Goal: Task Accomplishment & Management: Complete application form

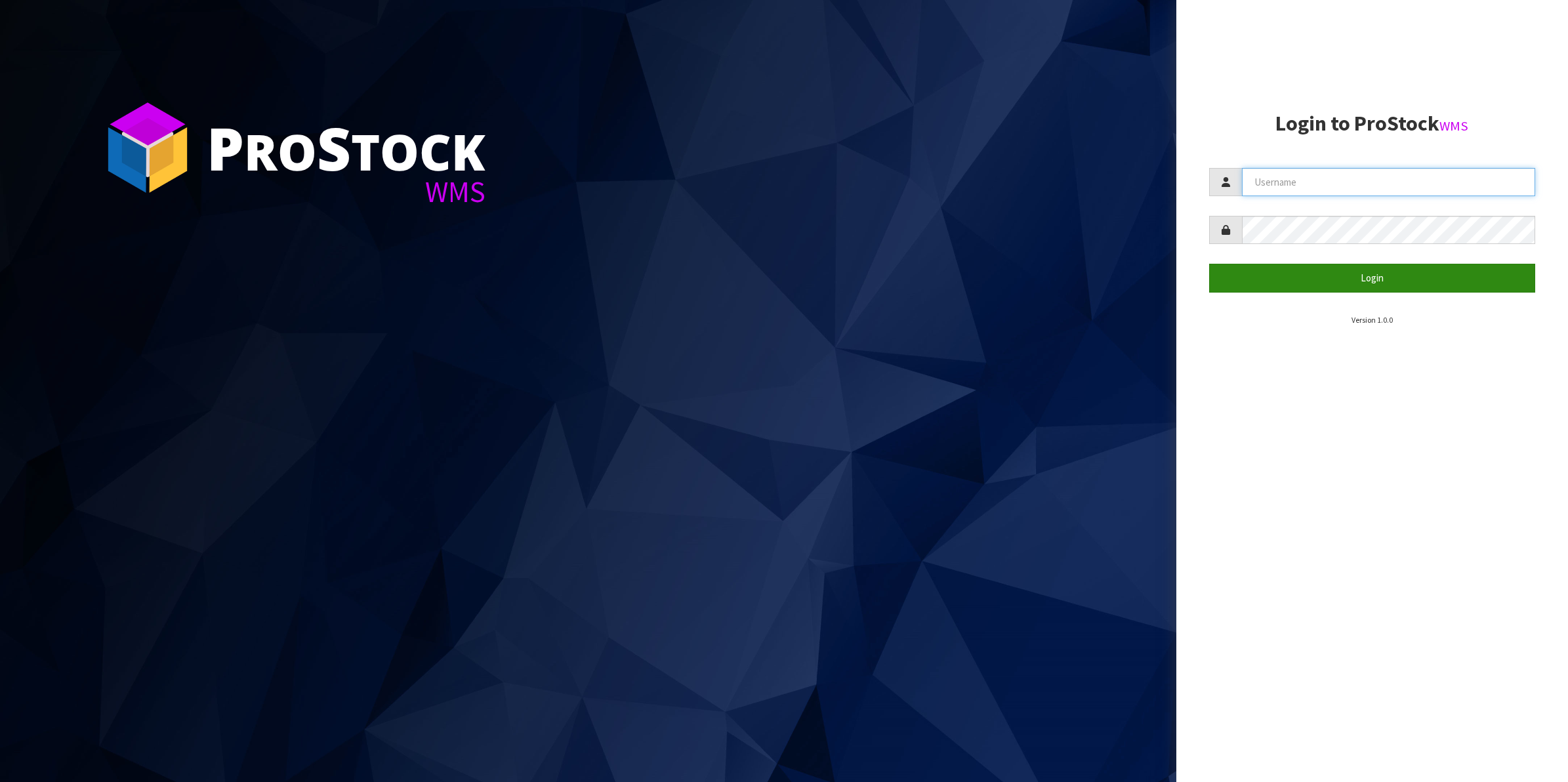
type input "Shingai"
click at [1385, 283] on button "Login" at bounding box center [1373, 278] width 327 height 28
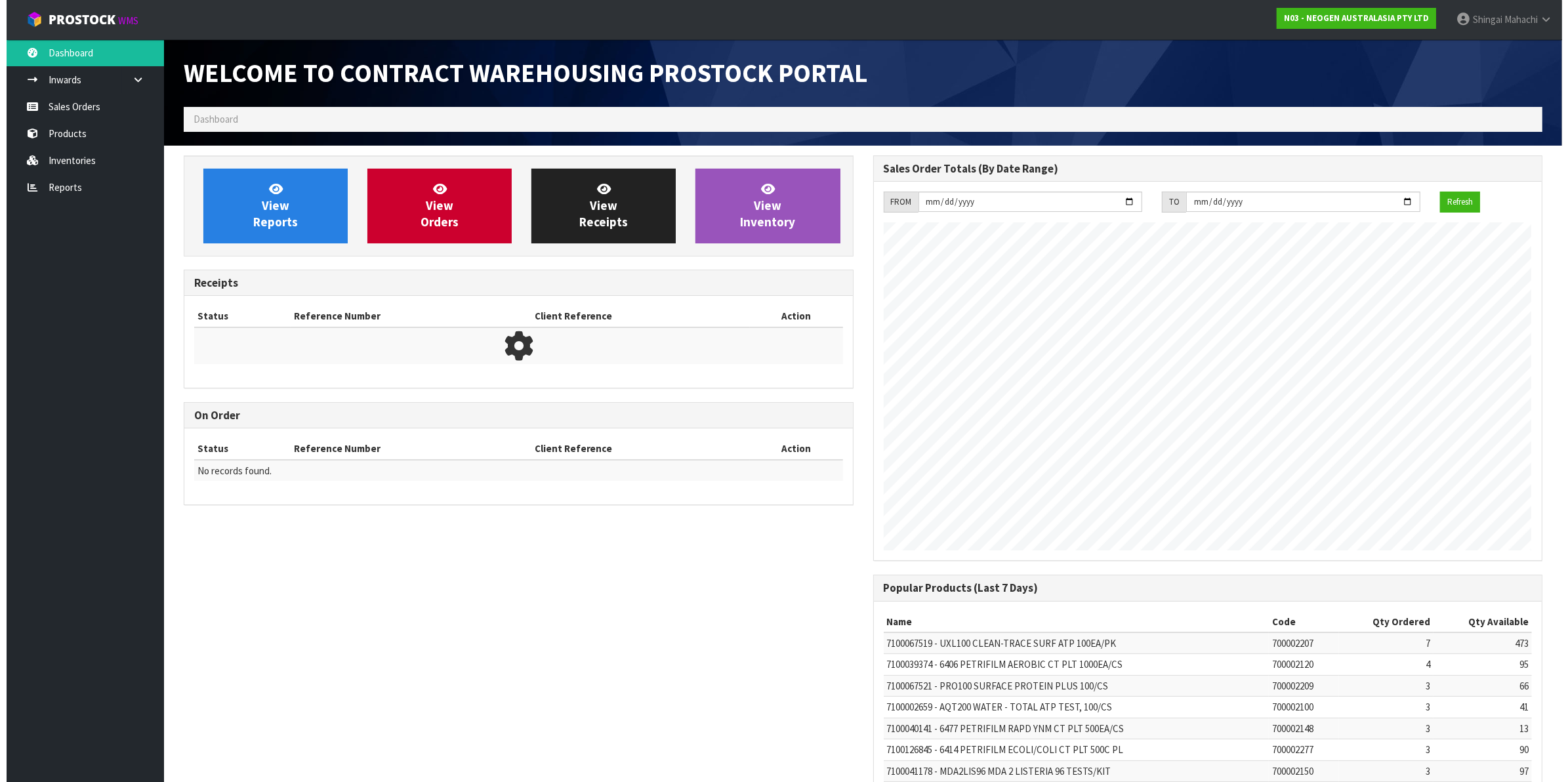
scroll to position [730, 689]
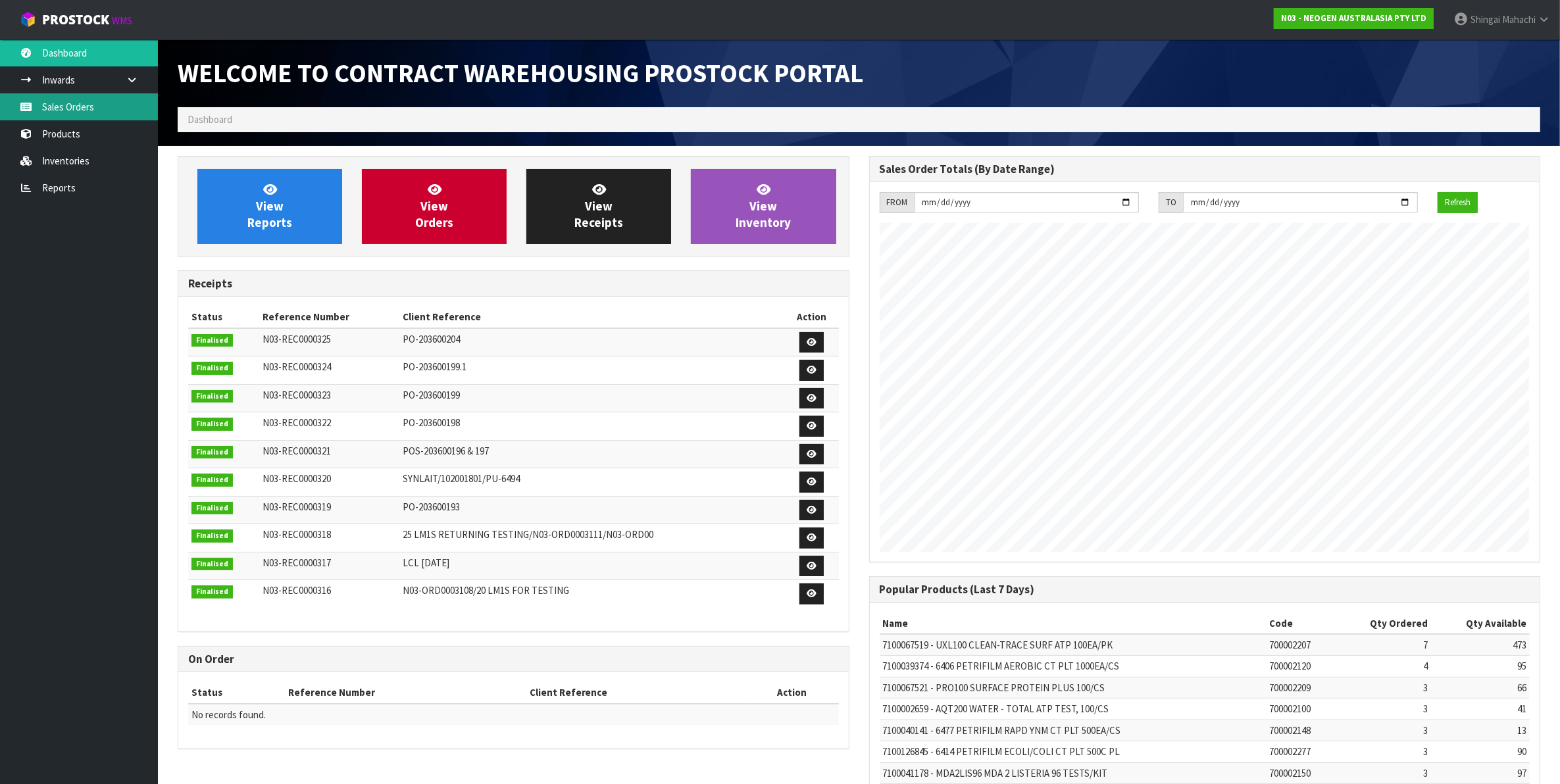
click at [73, 104] on link "Sales Orders" at bounding box center [79, 107] width 158 height 27
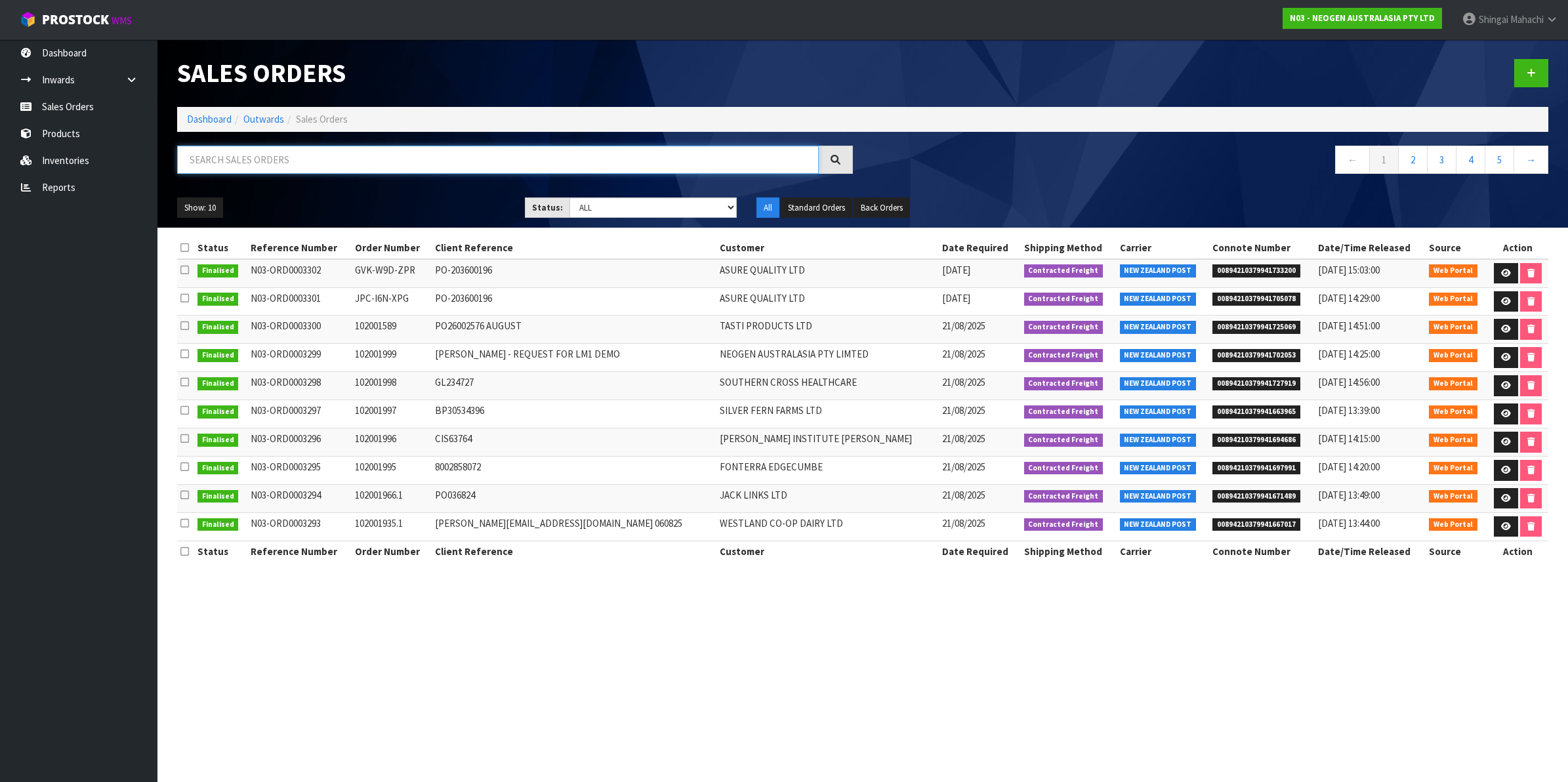
click at [192, 164] on input "text" at bounding box center [497, 160] width 641 height 28
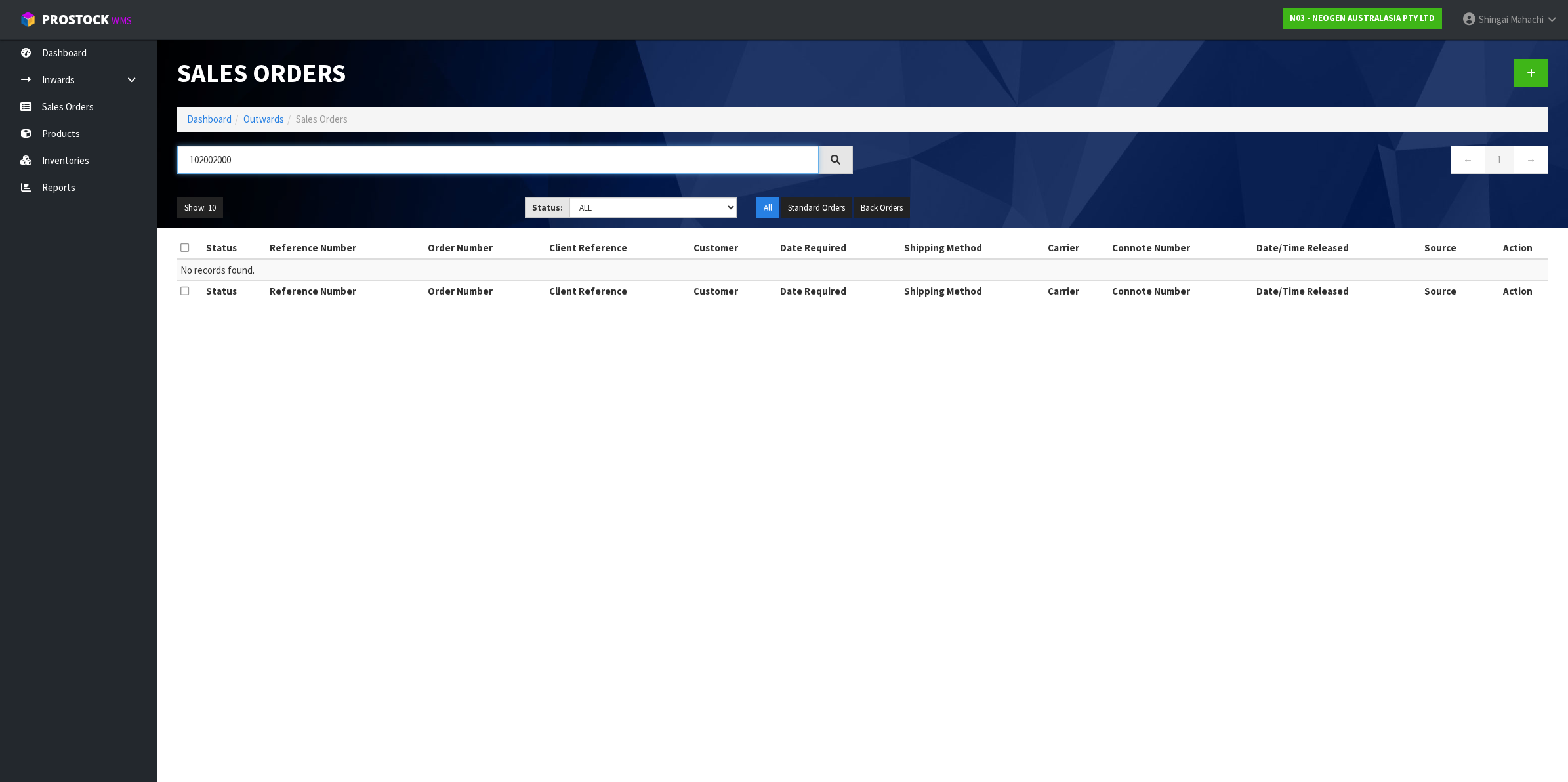
drag, startPoint x: 246, startPoint y: 152, endPoint x: -81, endPoint y: 166, distance: 327.3
click at [0, 166] on html "Toggle navigation ProStock WMS N03 - NEOGEN AUSTRALASIA PTY LTD [PERSON_NAME] L…" at bounding box center [784, 391] width 1568 height 782
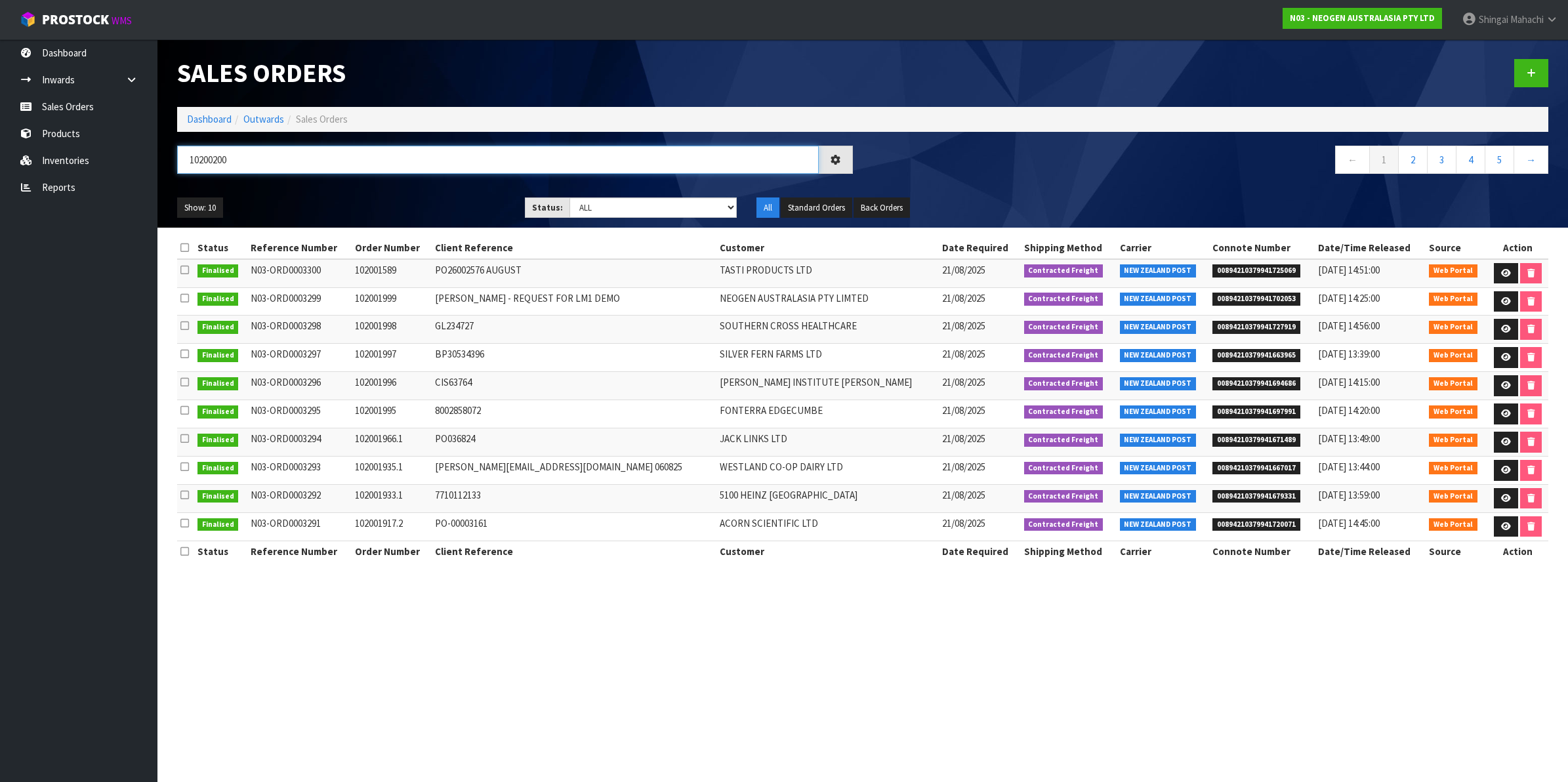
type input "102002000"
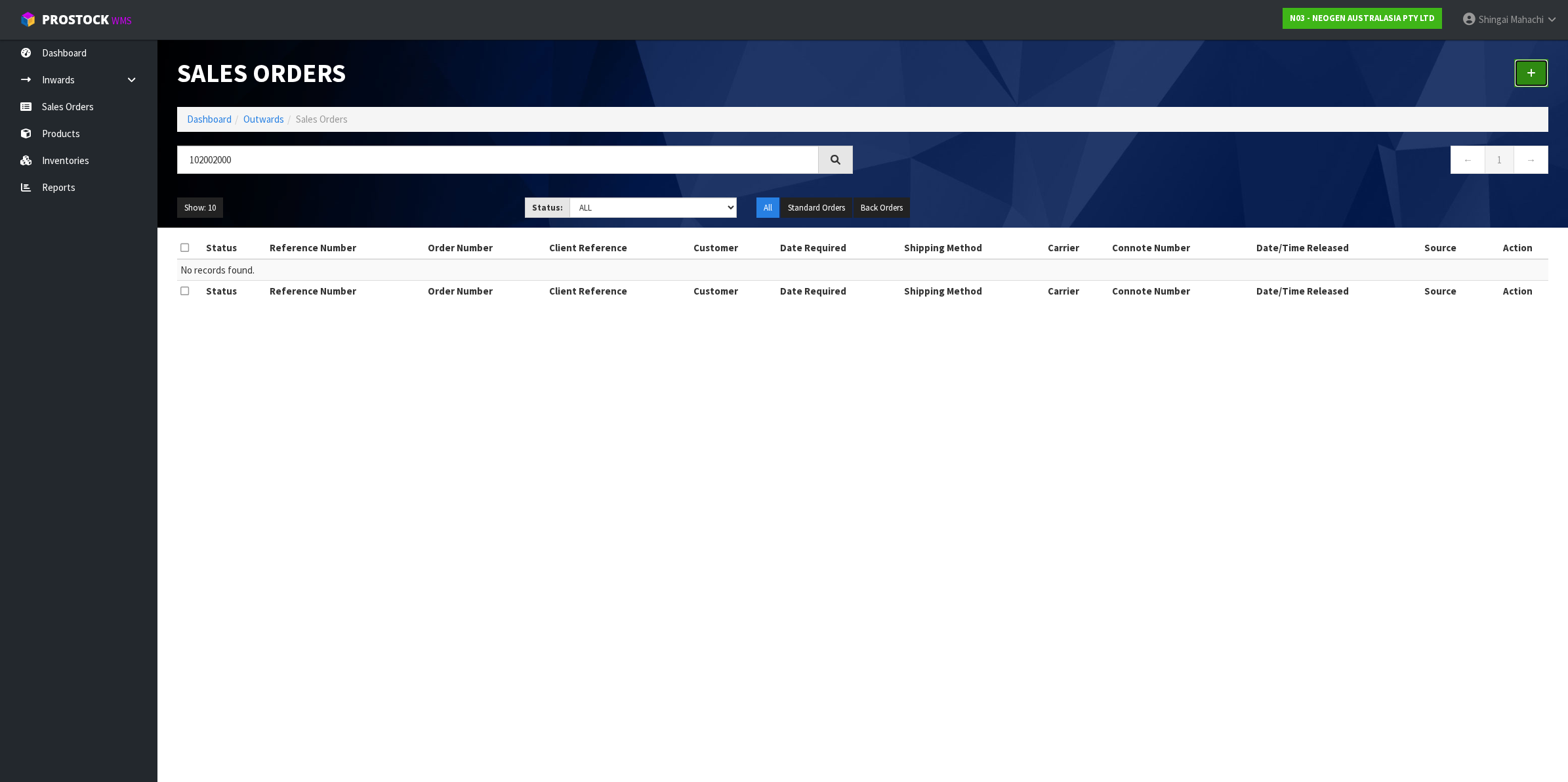
click at [1530, 70] on icon at bounding box center [1531, 73] width 9 height 10
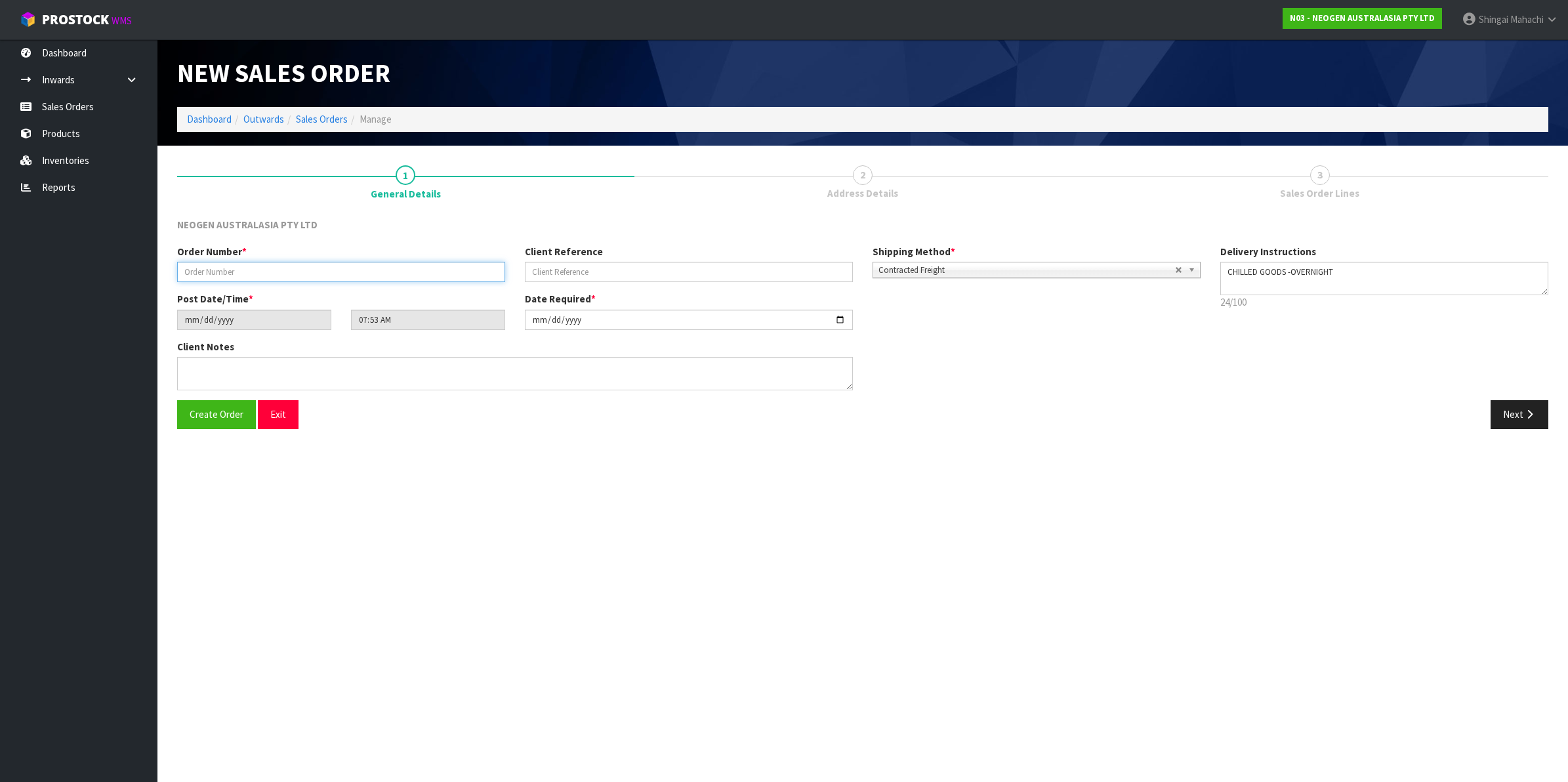
click at [188, 270] on input "text" at bounding box center [340, 272] width 328 height 20
type input "102002000"
click at [601, 272] on input "text" at bounding box center [689, 272] width 328 height 20
paste input "NZ0034816555"
type input "NZ0034816555"
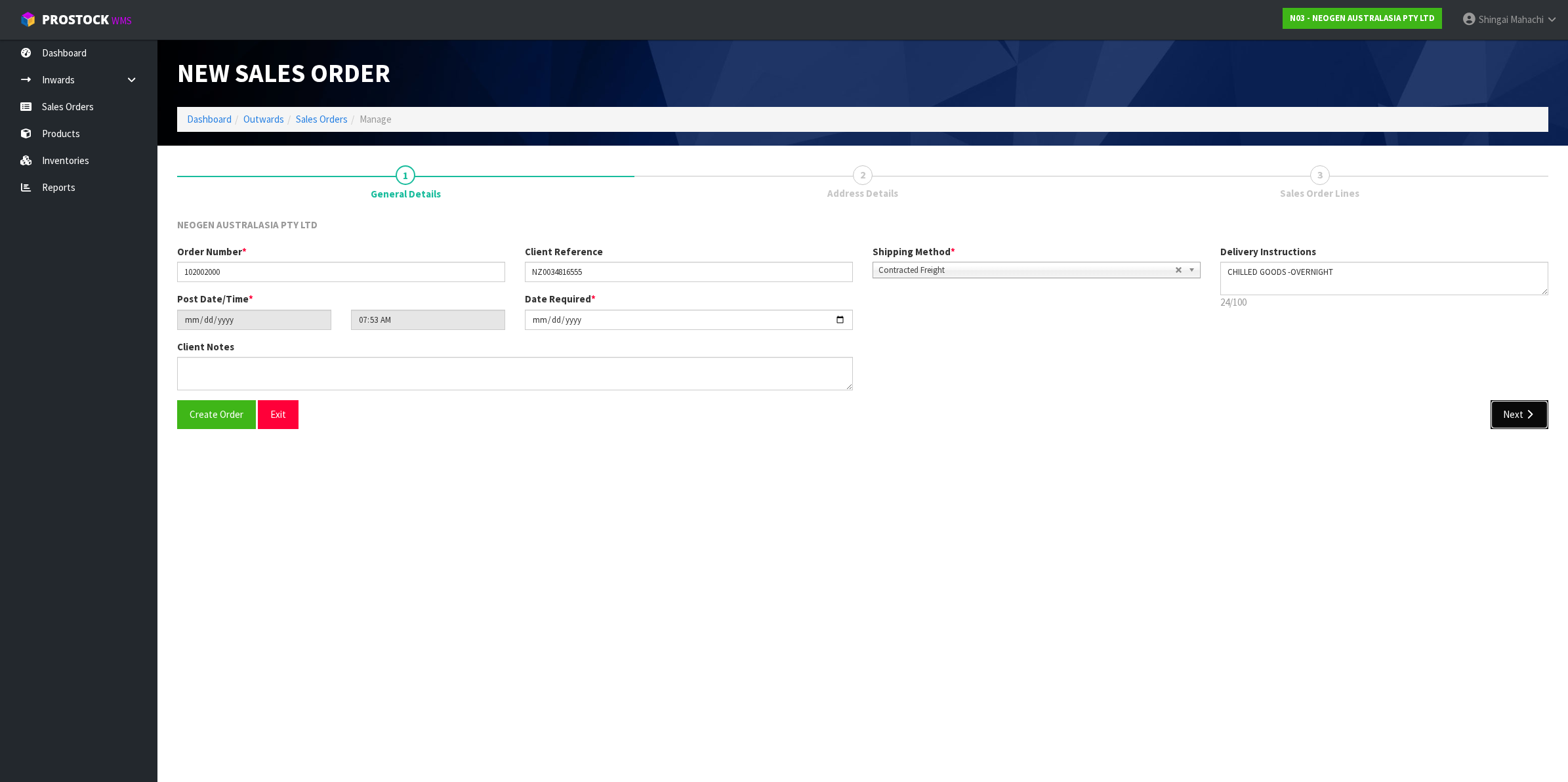
click at [1529, 417] on icon "button" at bounding box center [1530, 414] width 13 height 10
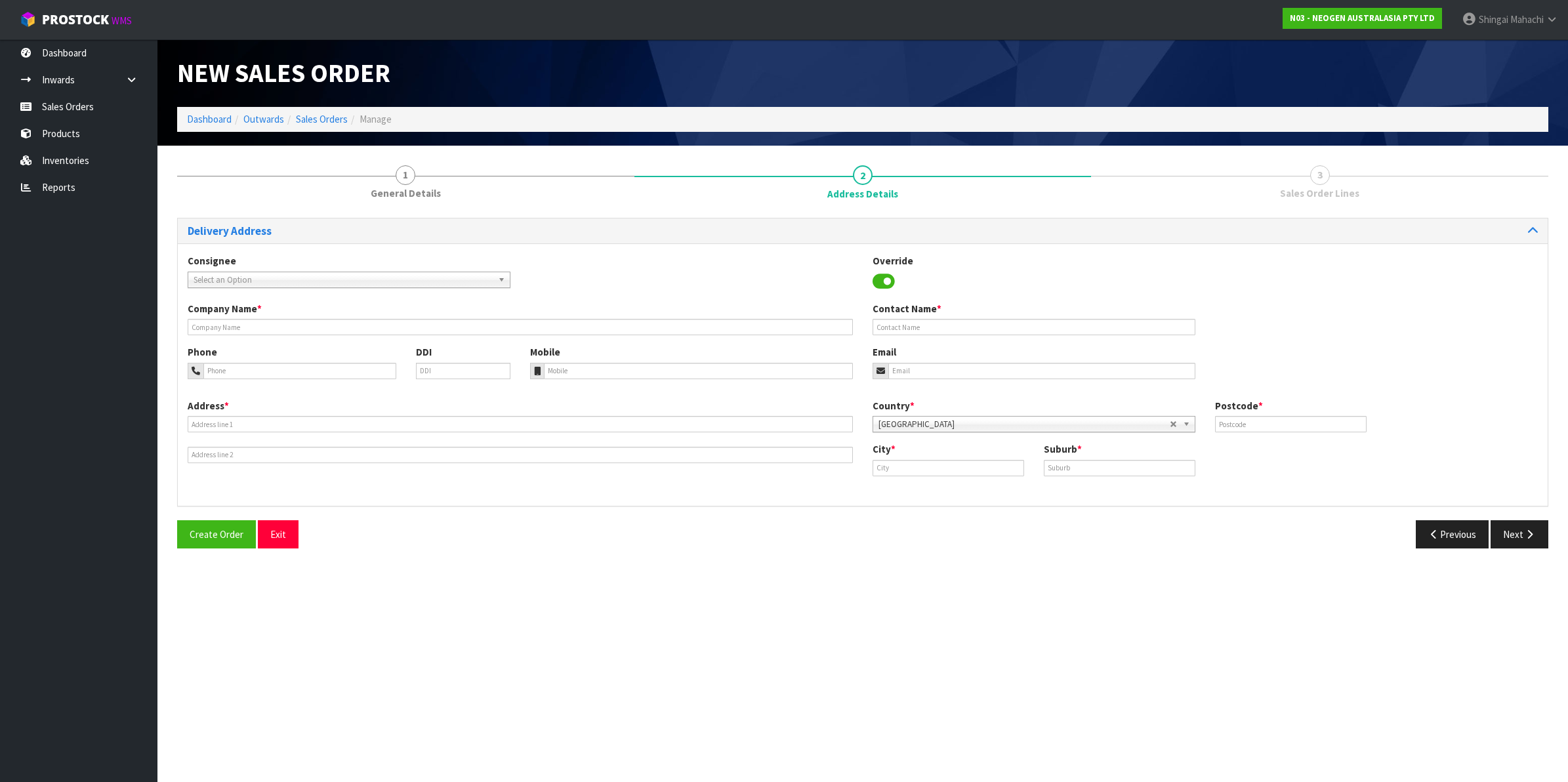
click at [197, 276] on span "Select an Option" at bounding box center [343, 280] width 299 height 16
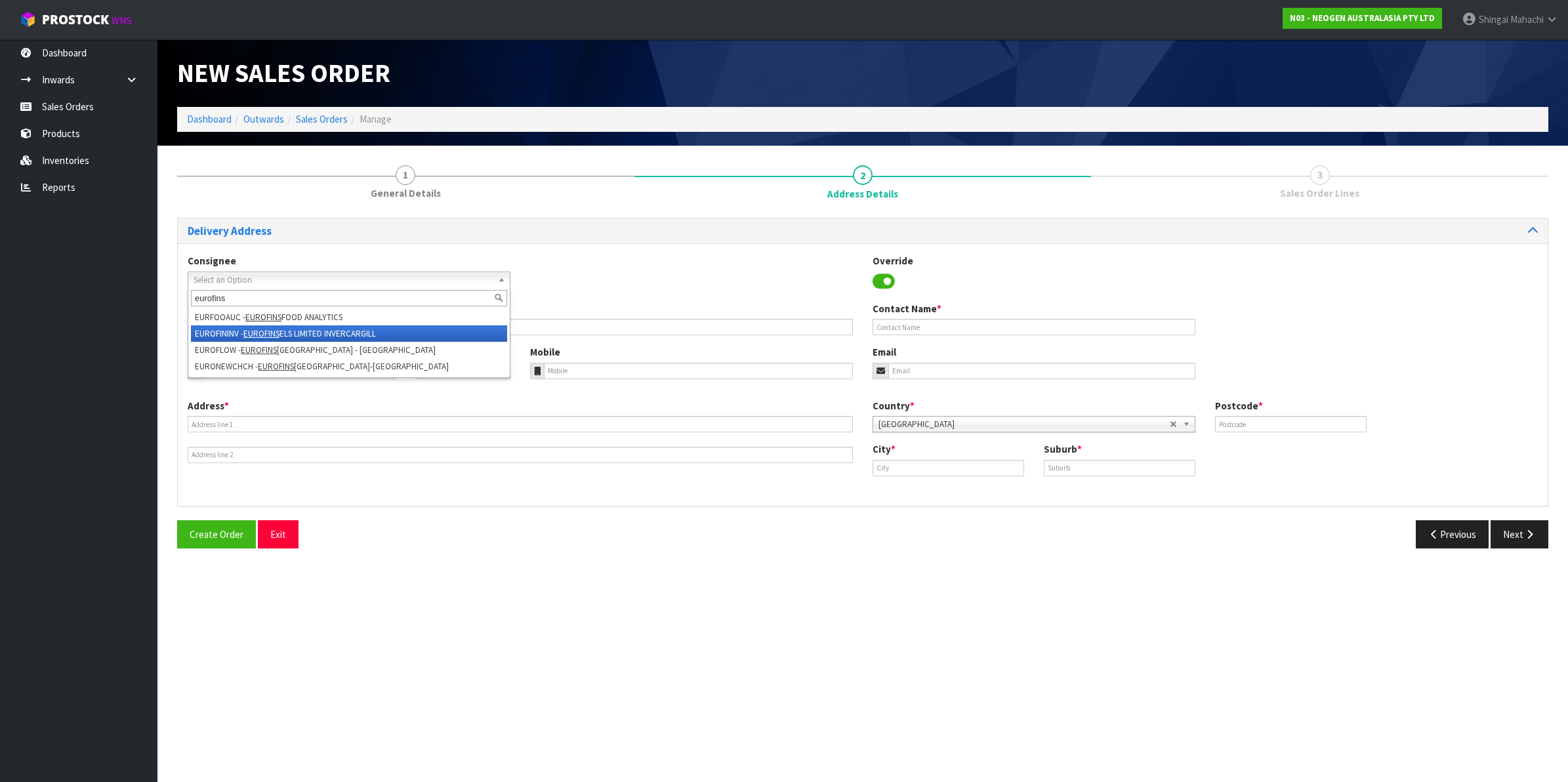
type input "eurofins"
click at [280, 334] on em "EUROFINS" at bounding box center [261, 333] width 36 height 11
type input "EUROFINS ELS LIMITED INVERCARGILL"
type input "[STREET_ADDRESS]"
type input "9810"
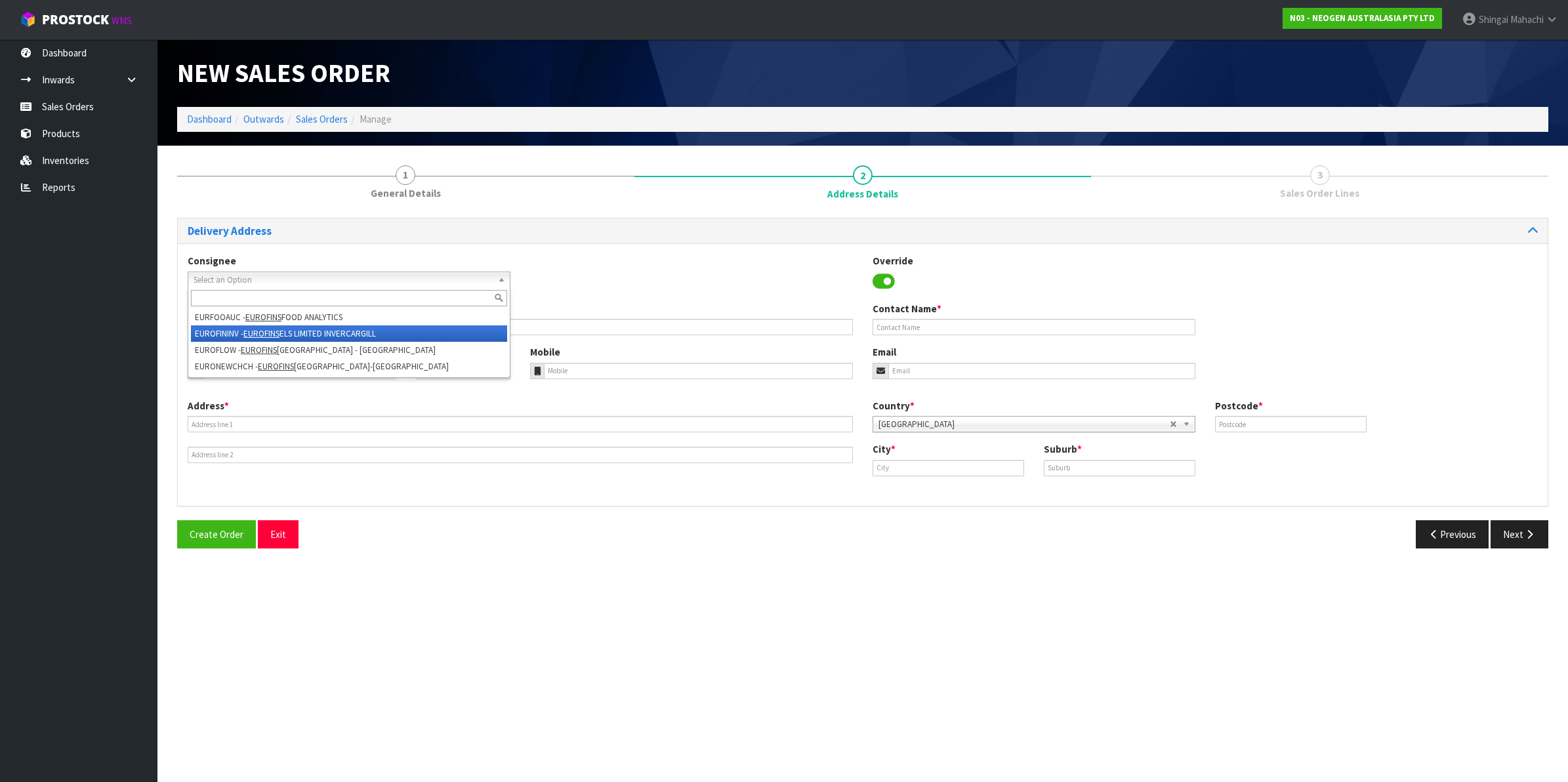
type input "INVERCARGILL"
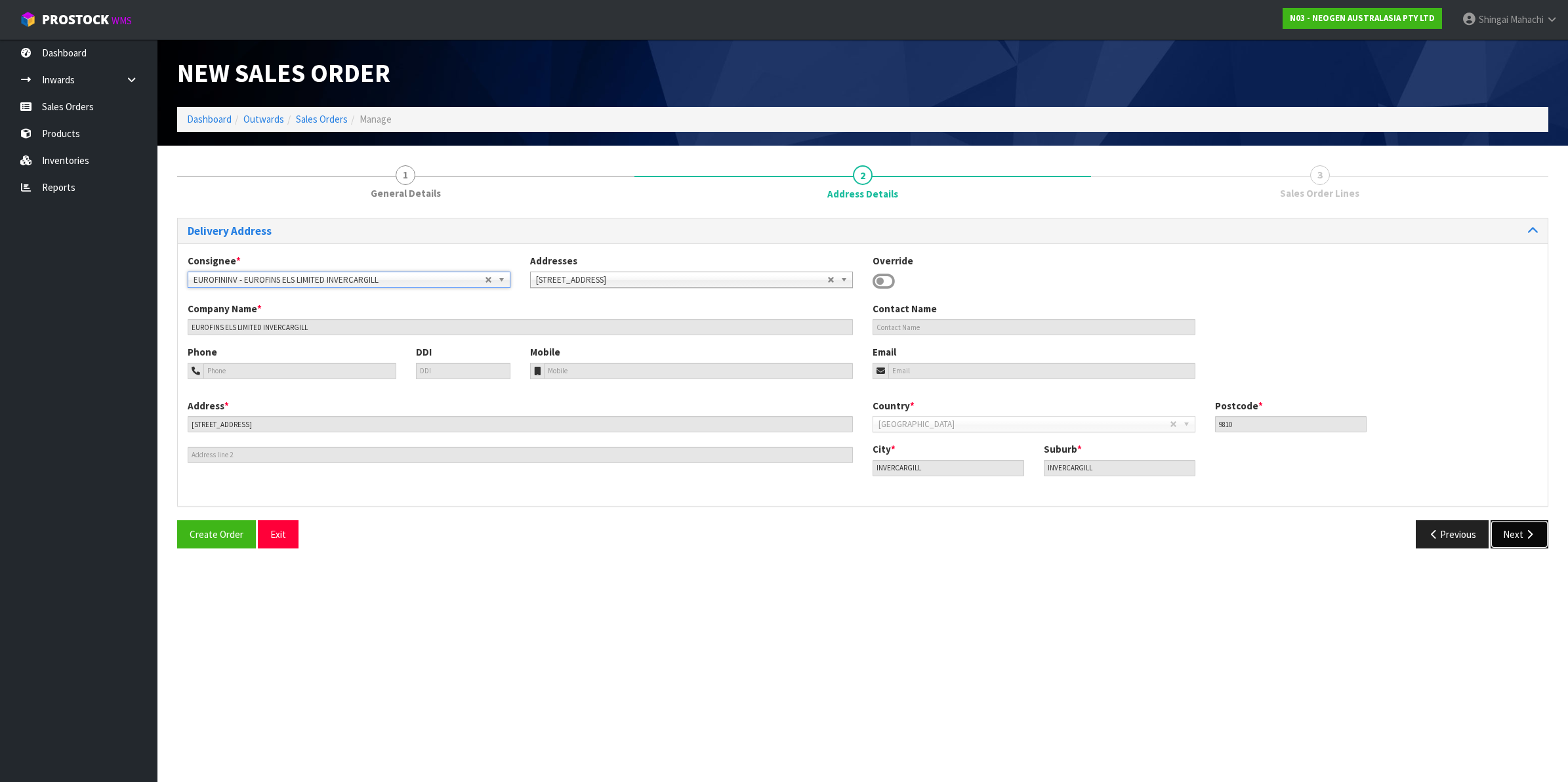
click at [1530, 533] on icon "button" at bounding box center [1530, 534] width 13 height 10
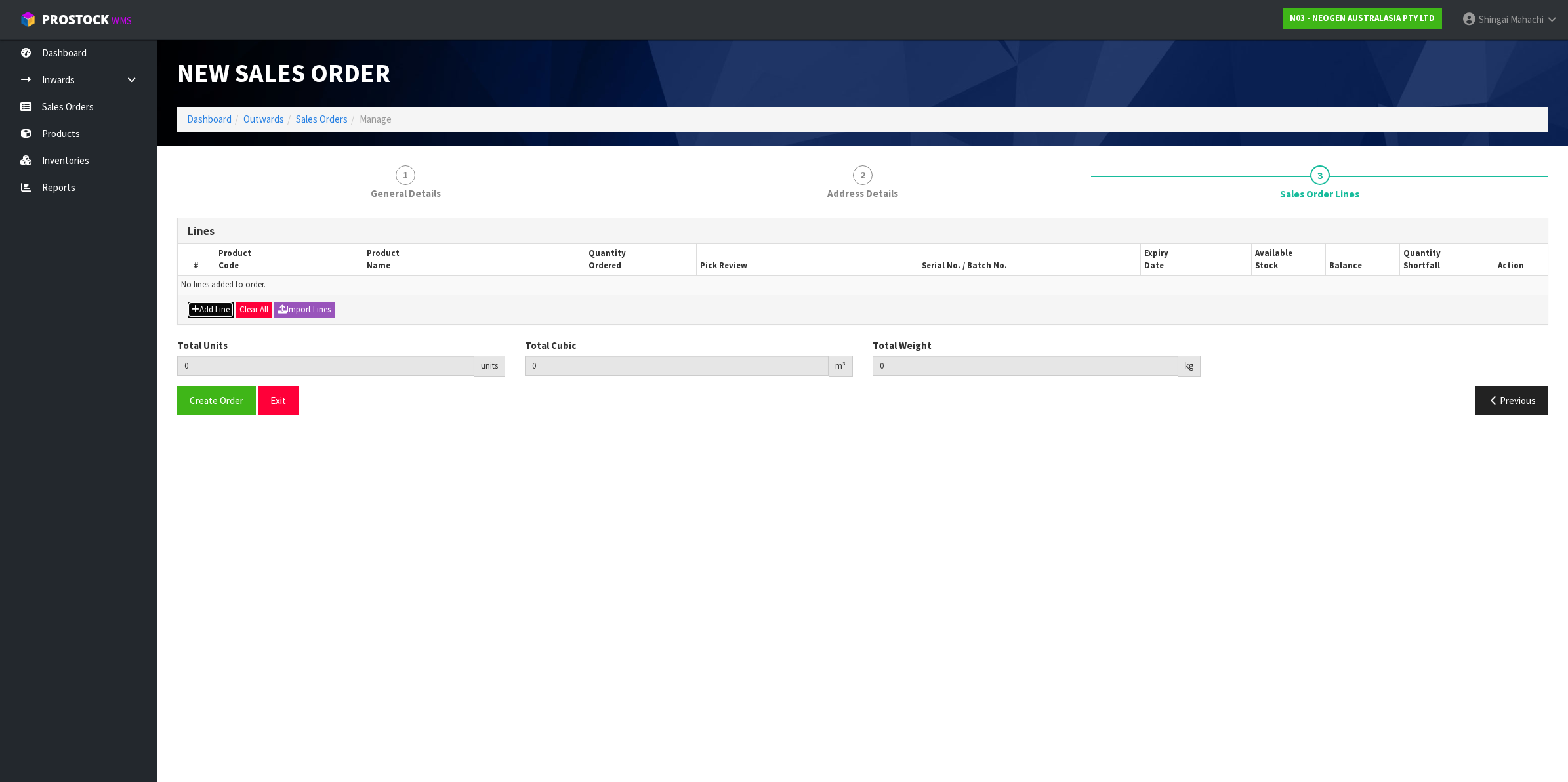
click at [220, 313] on button "Add Line" at bounding box center [211, 309] width 46 height 16
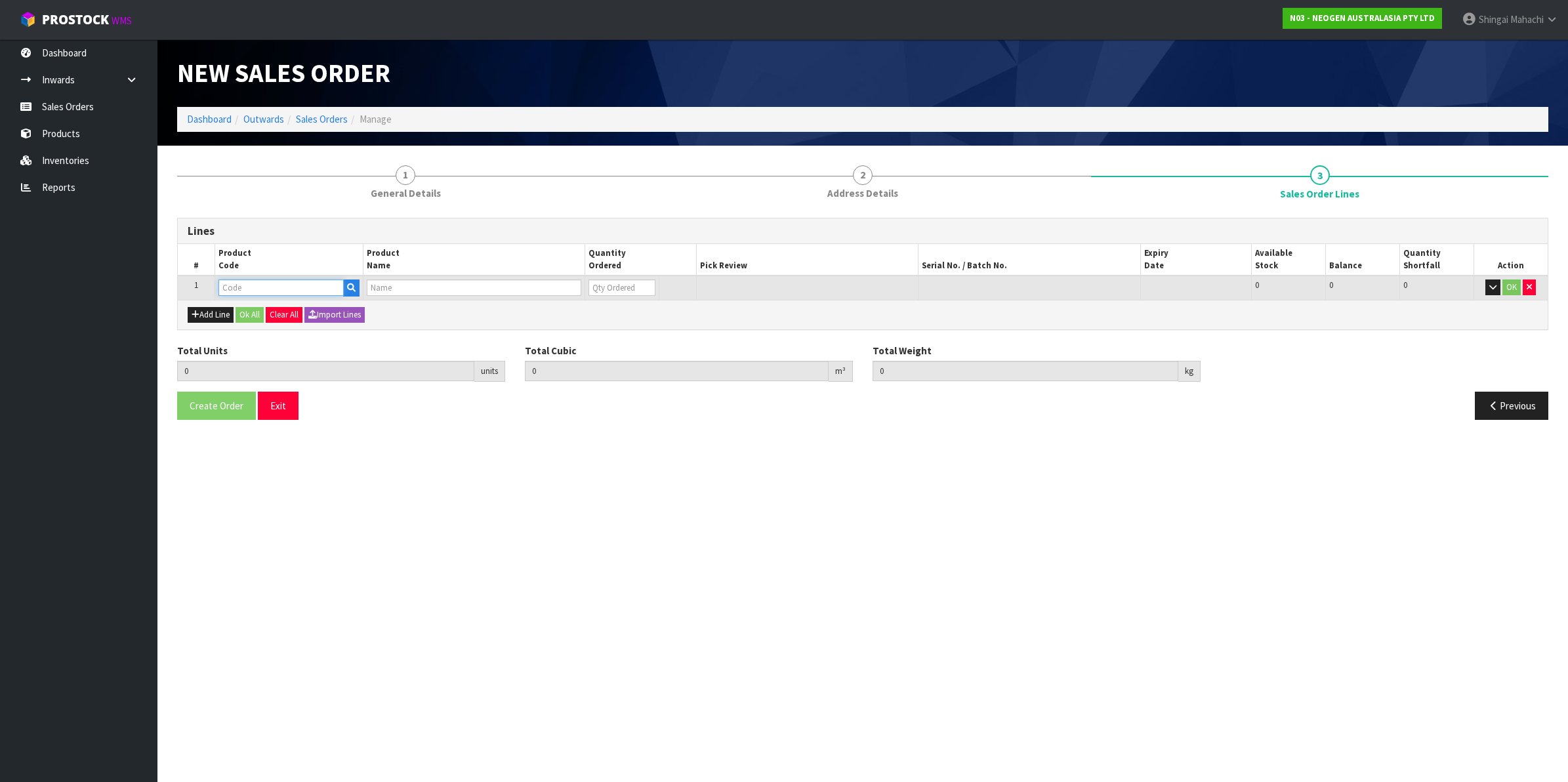
click at [237, 281] on input "text" at bounding box center [280, 288] width 125 height 16
click at [287, 296] on td at bounding box center [288, 288] width 148 height 24
click at [277, 289] on input "text" at bounding box center [280, 288] width 125 height 16
paste input "700002157"
type input "700002157"
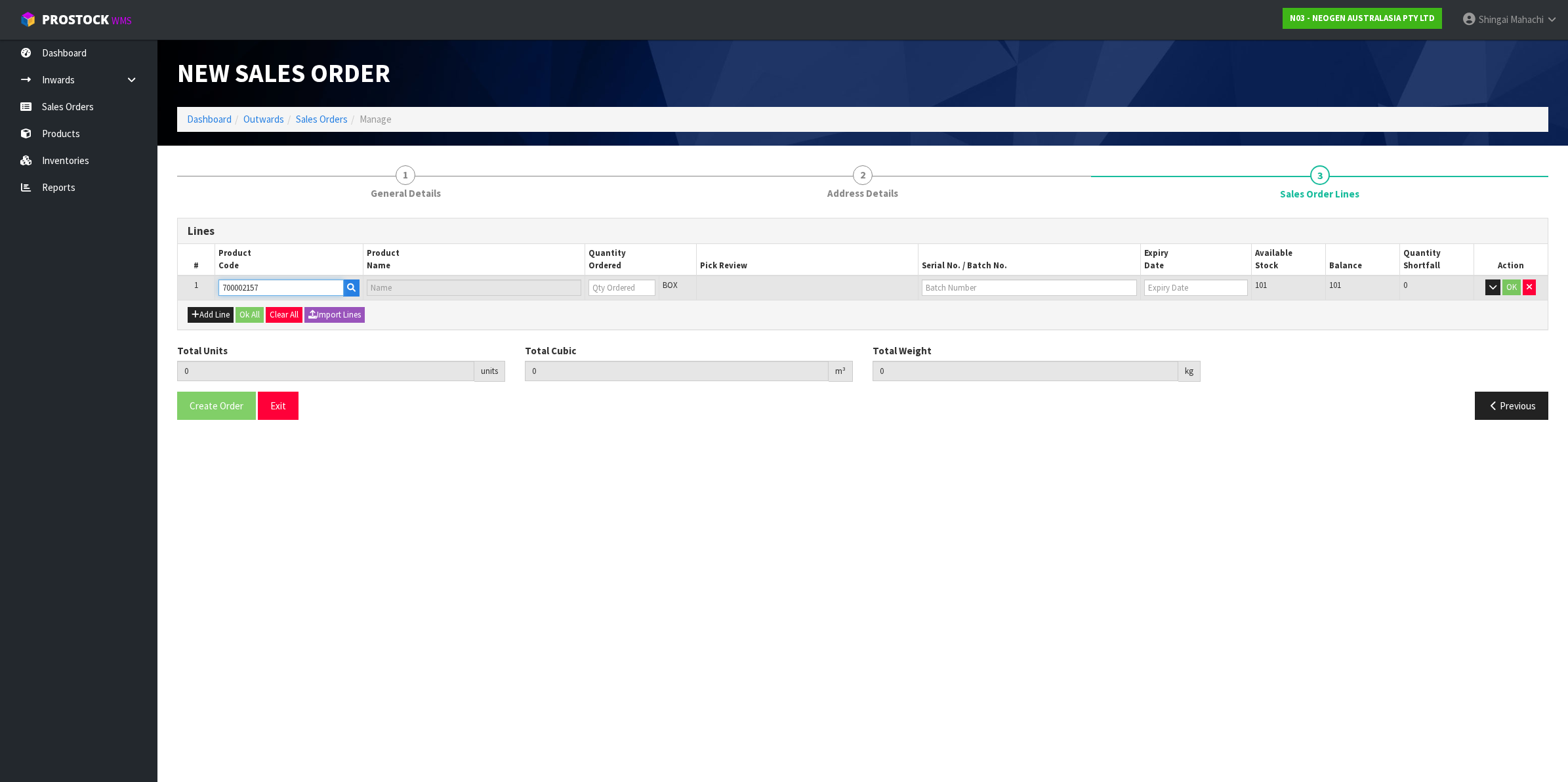
type input "0.000000"
type input "0.000"
type input "7100062349 - MDA2SAL96, MDA2 [MEDICAL_DATA], 96 TESTS/KIT"
type input "0"
type input "700002157"
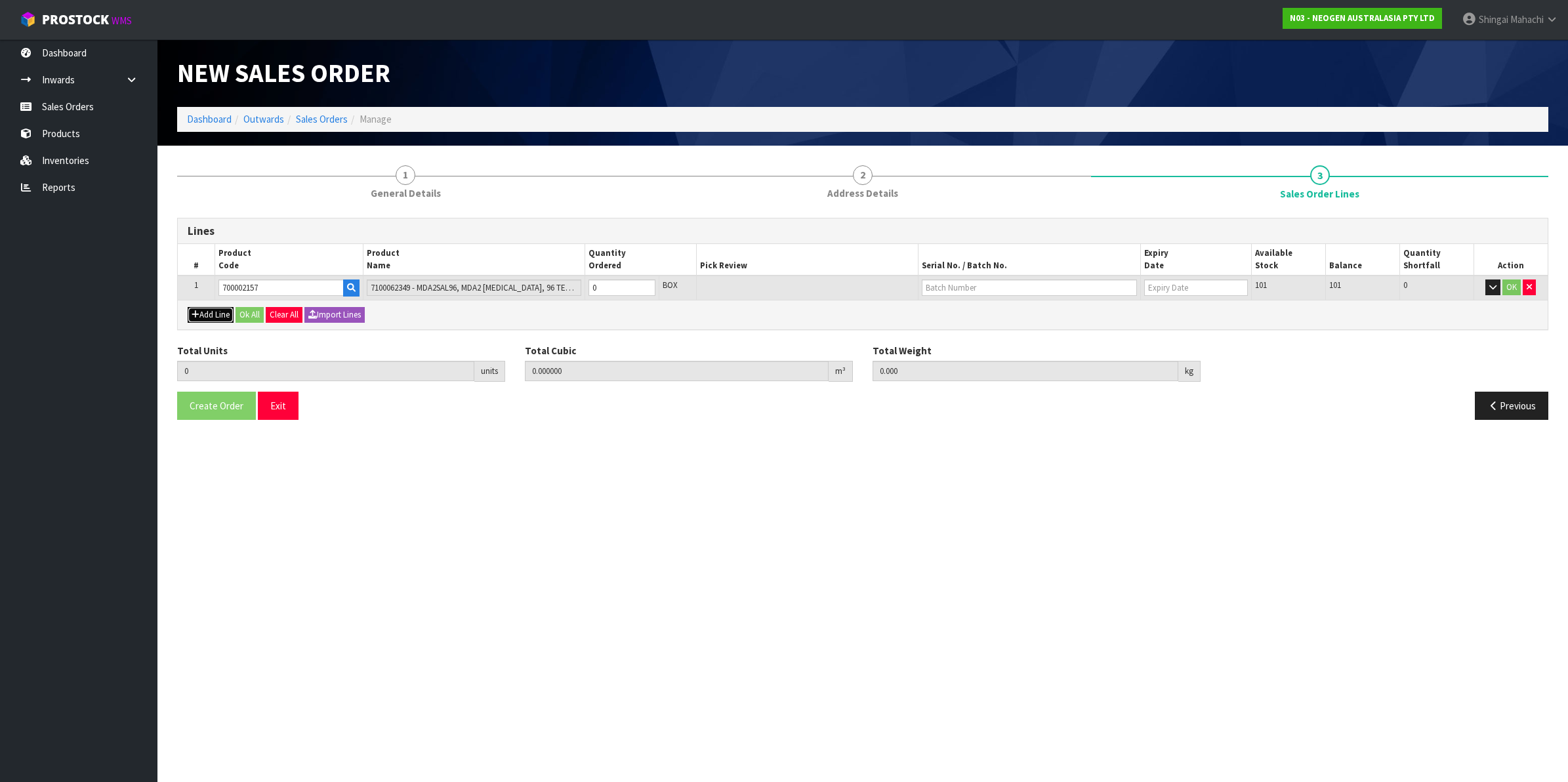
click at [222, 309] on button "Add Line" at bounding box center [211, 314] width 46 height 16
type input "0"
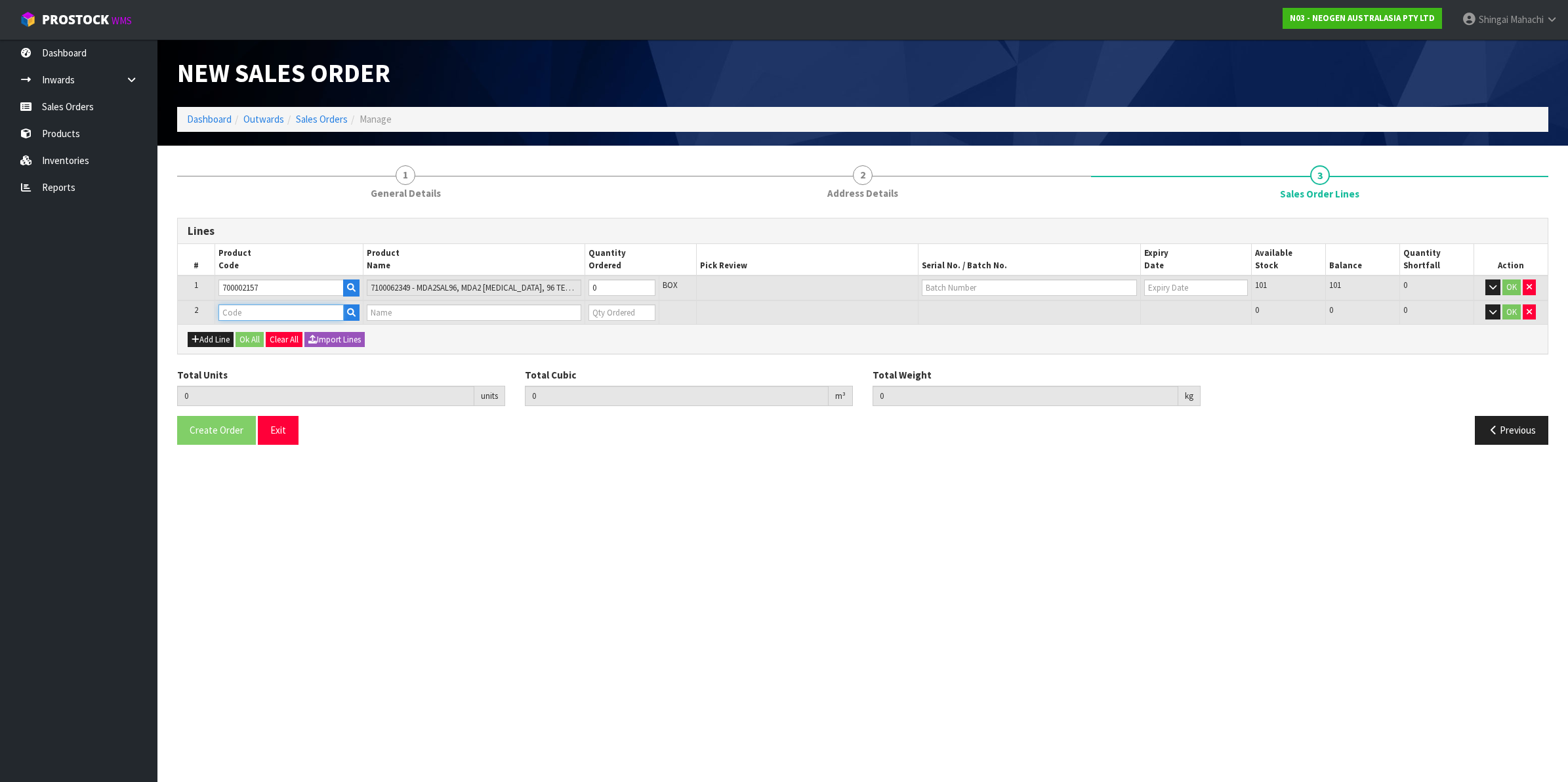
click at [230, 310] on input "text" at bounding box center [280, 313] width 125 height 16
paste input "700006852"
type input "700006852"
type input "0.000000"
type input "0.000"
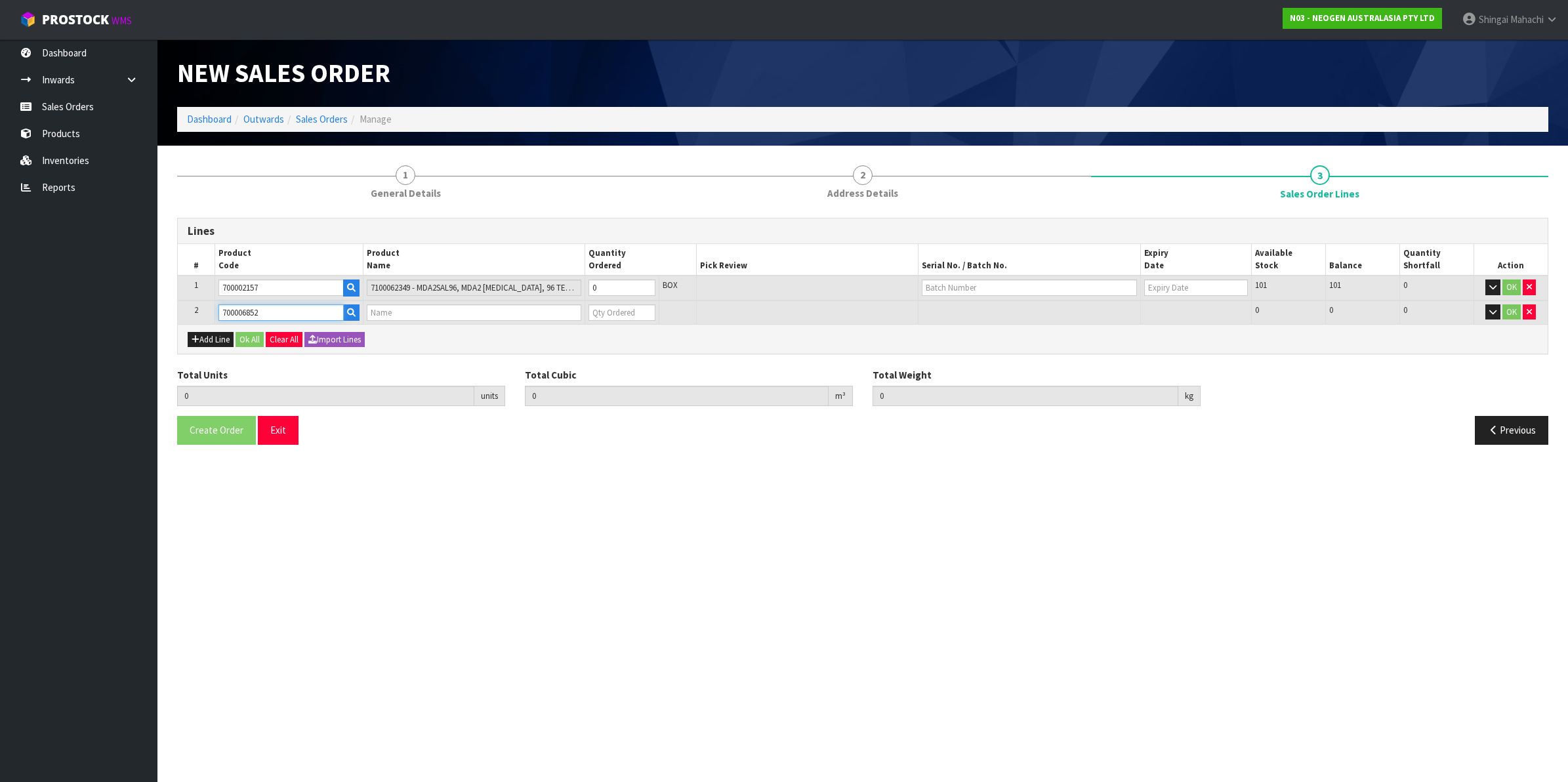
type input "DPWS9 DILUENT PWS (9ML 400/BOX) LABEL - IN VITRO ONLY"
type input "0"
type input "700006852"
click at [206, 340] on button "Add Line" at bounding box center [211, 340] width 46 height 16
type input "0"
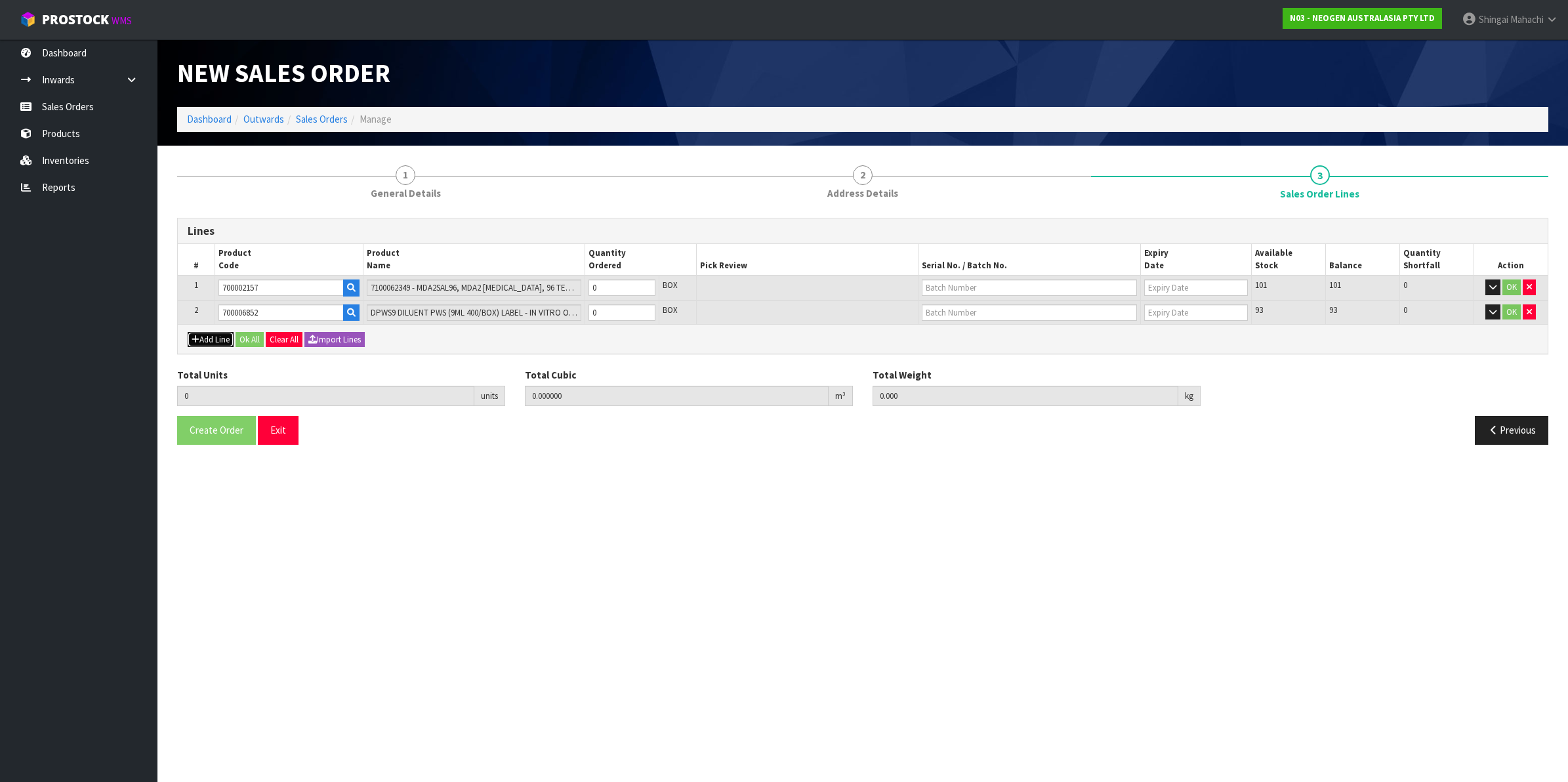
type input "0"
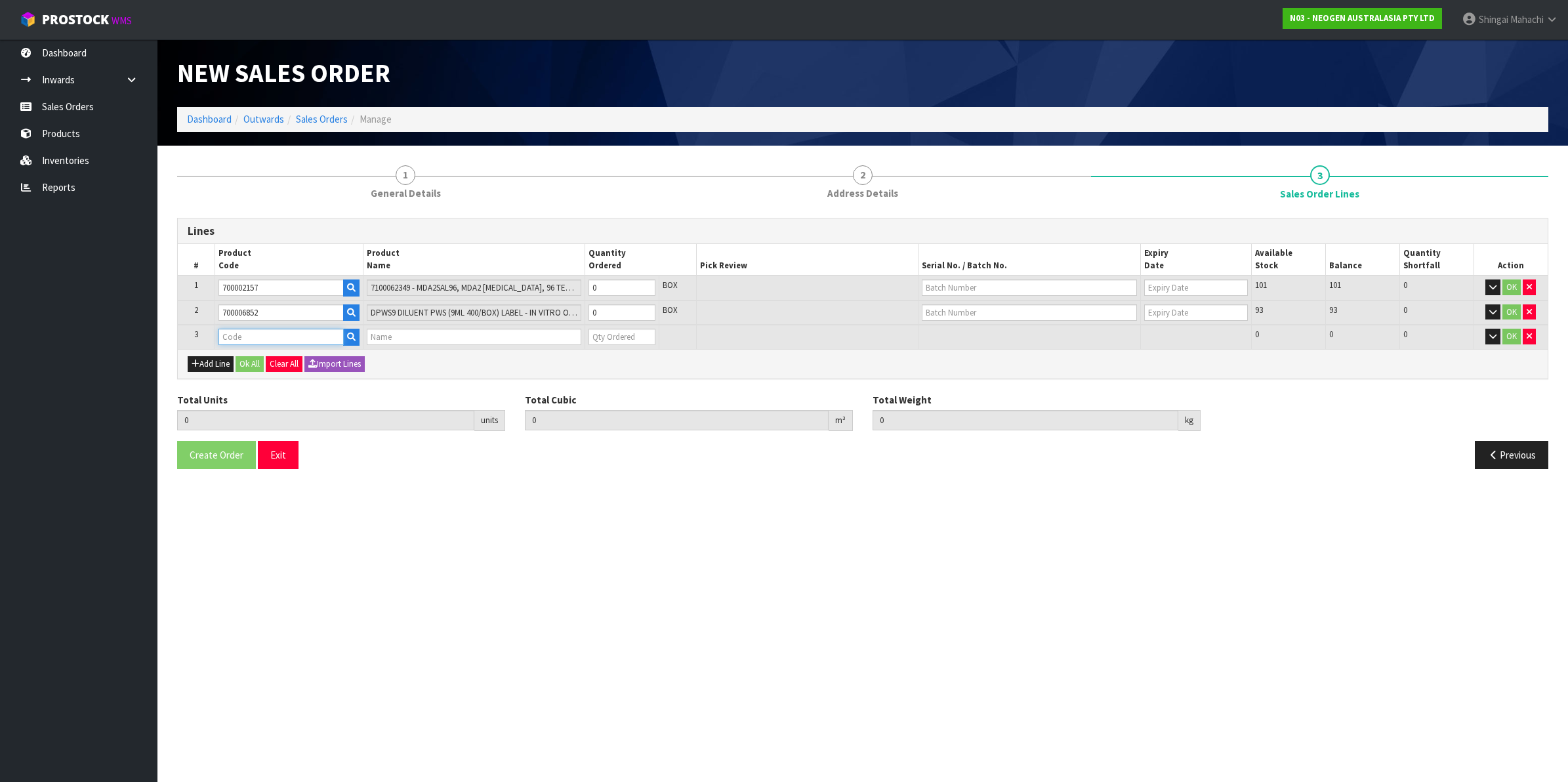
click at [238, 333] on input "text" at bounding box center [280, 337] width 125 height 16
paste input "700002120"
type input "700002120"
type input "0.000000"
type input "0.000"
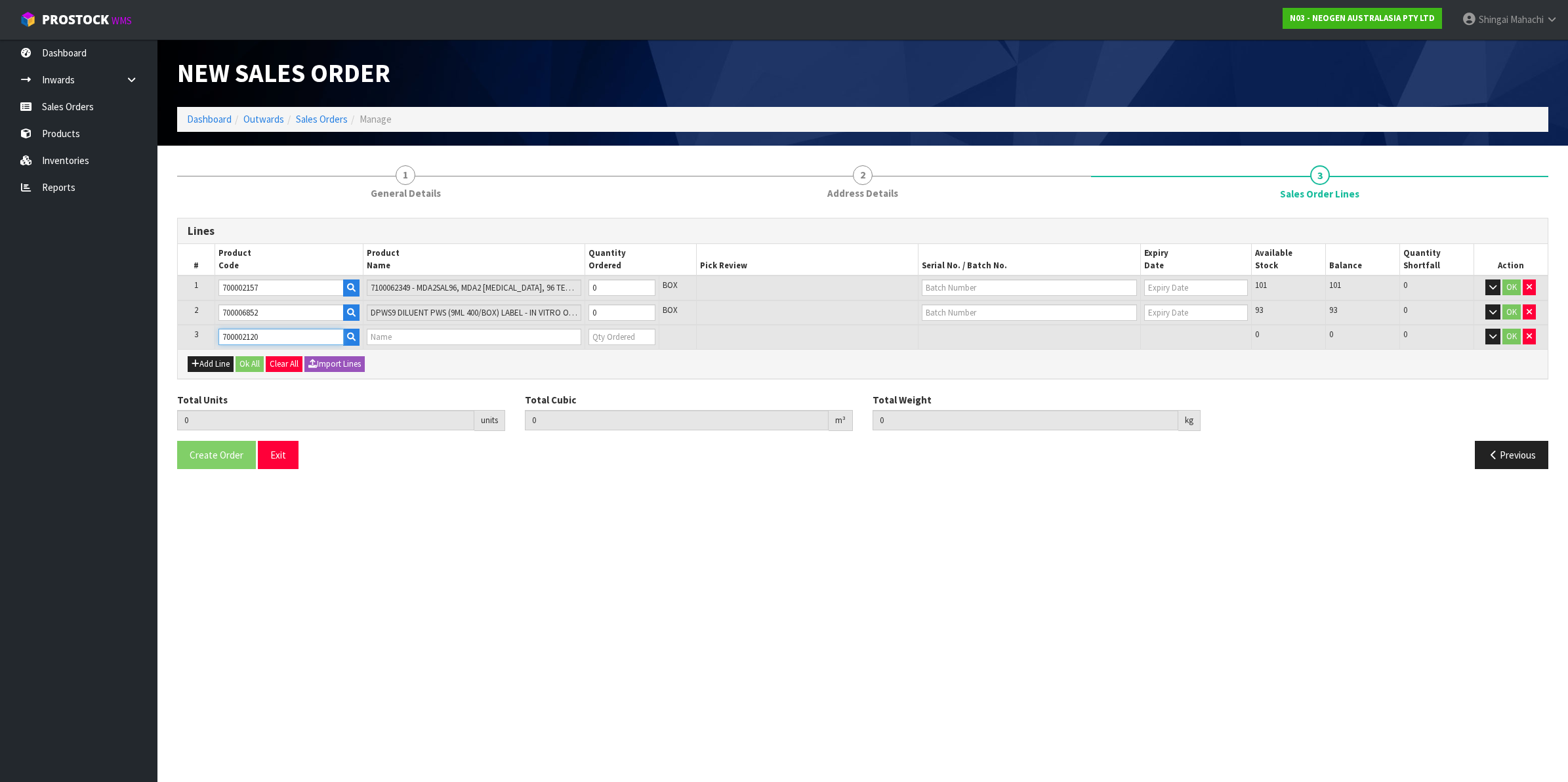
type input "7100039374 - 6406 PETRIFILM AEROBIC CT PLT 1000EA/CS"
type input "0"
type input "700002120"
click at [217, 362] on button "Add Line" at bounding box center [211, 364] width 46 height 16
type input "0"
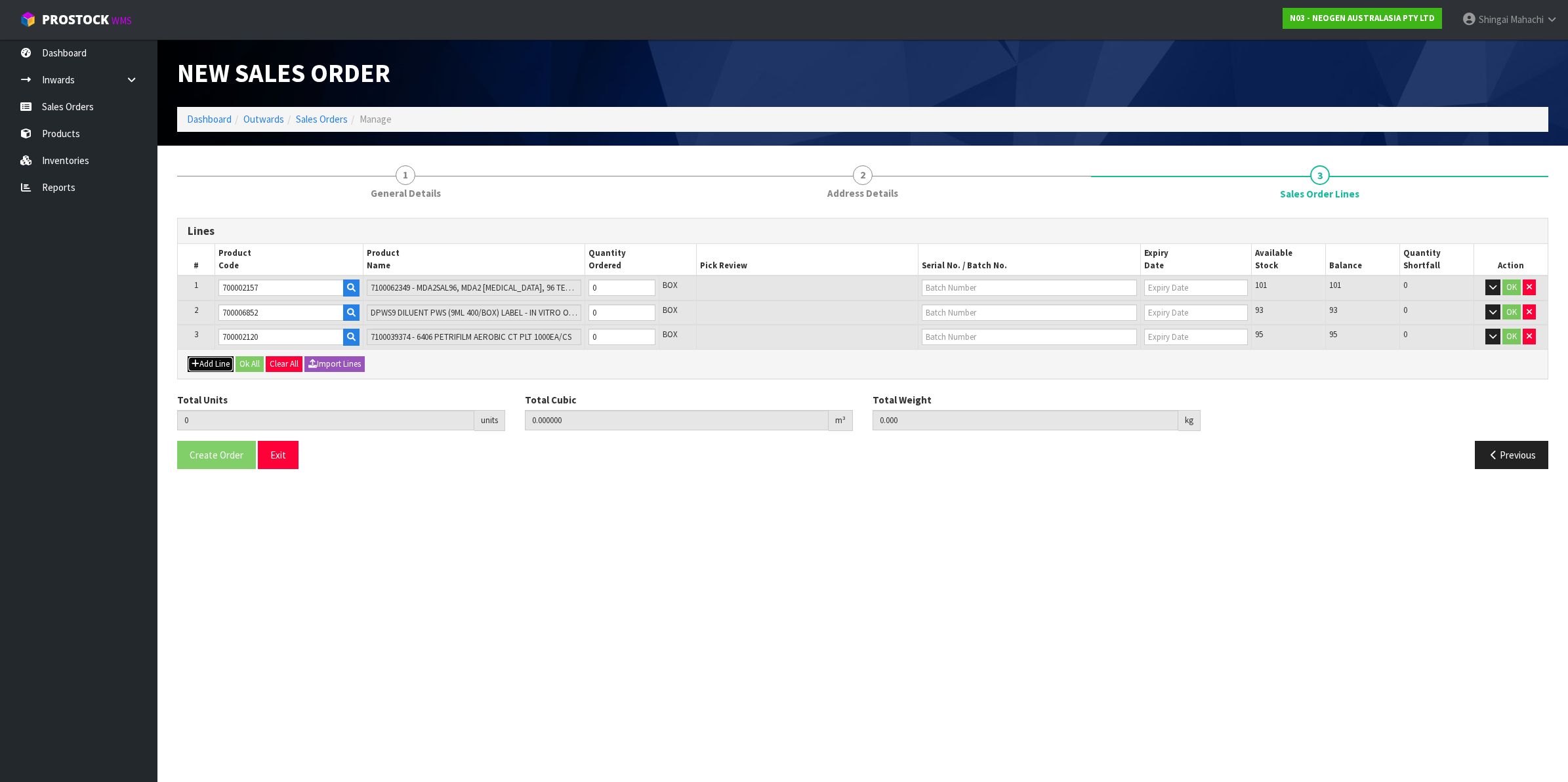
type input "0"
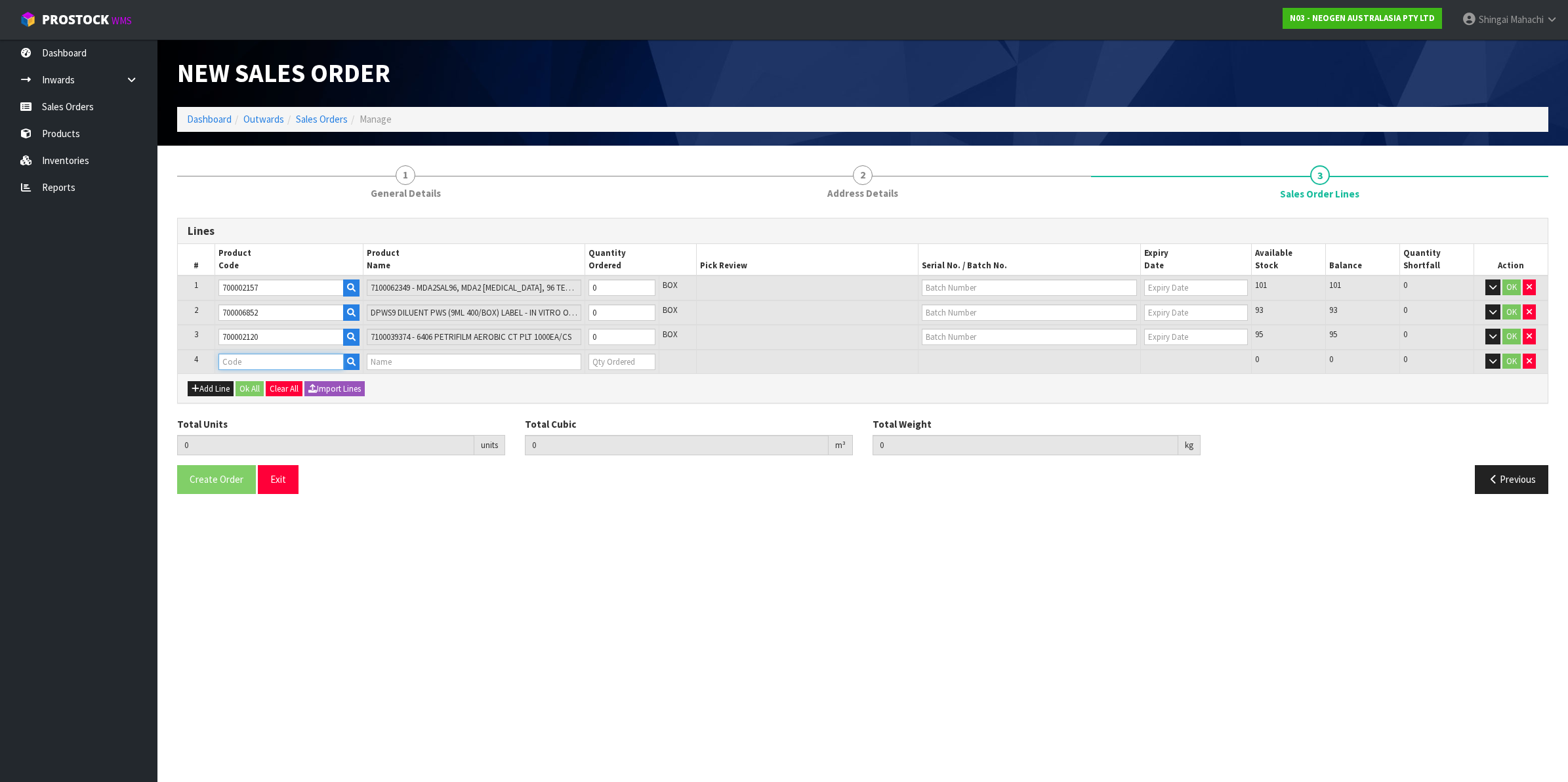
click at [257, 357] on input "text" at bounding box center [280, 362] width 125 height 16
paste input "700002277"
type input "700002277"
type input "0.000000"
type input "0.000"
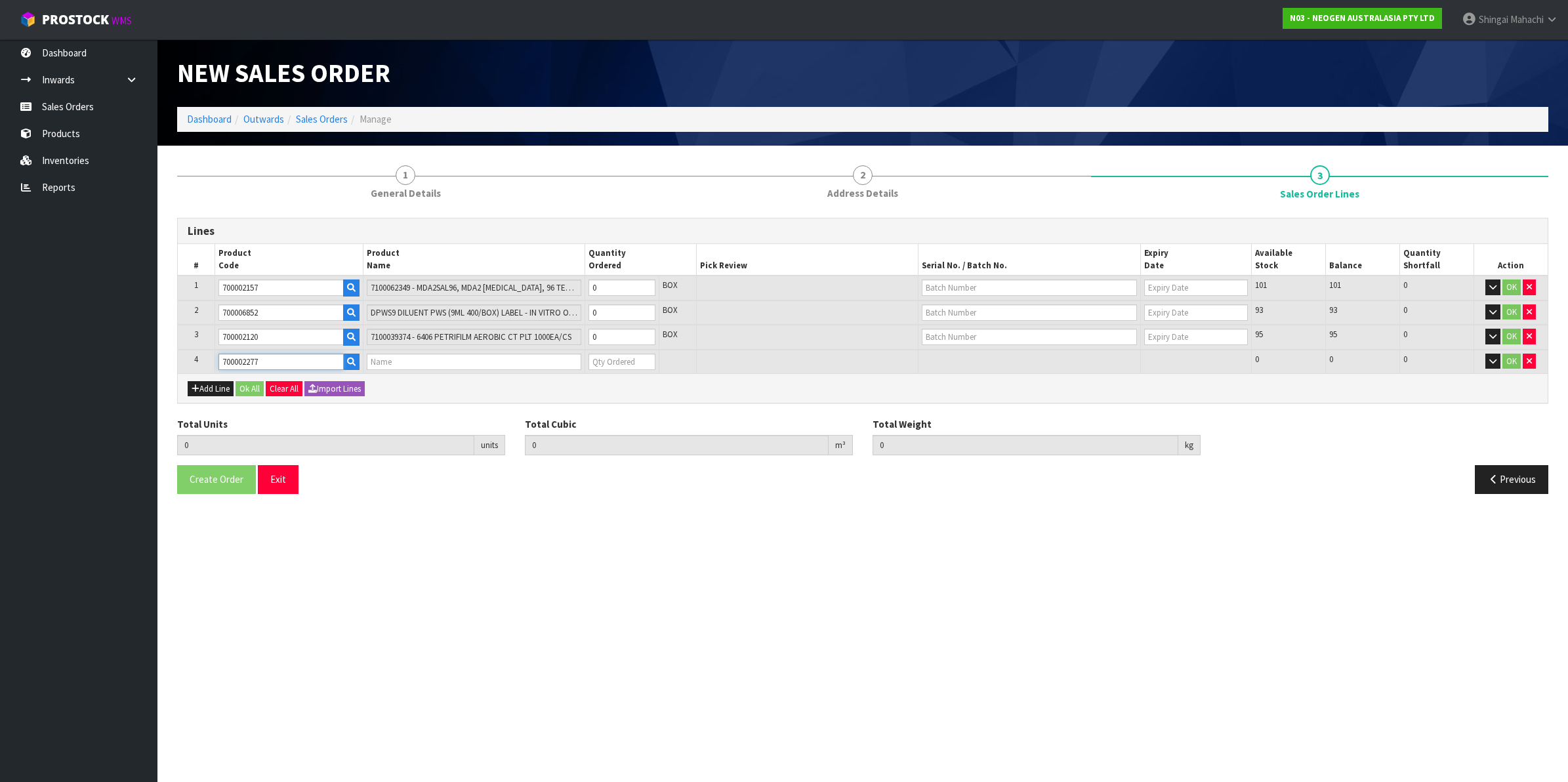
type input "7100126845 - 6414 PETRIFILM ECOLI/COLI CT PLT 500C PL"
type input "0"
type input "700002277"
click at [567, 294] on tr "1 700002157 7100062349 - MDA2SAL96, MDA2 [MEDICAL_DATA], 96 TESTS/KIT 0 BOX 101…" at bounding box center [862, 289] width 1370 height 25
type input "4"
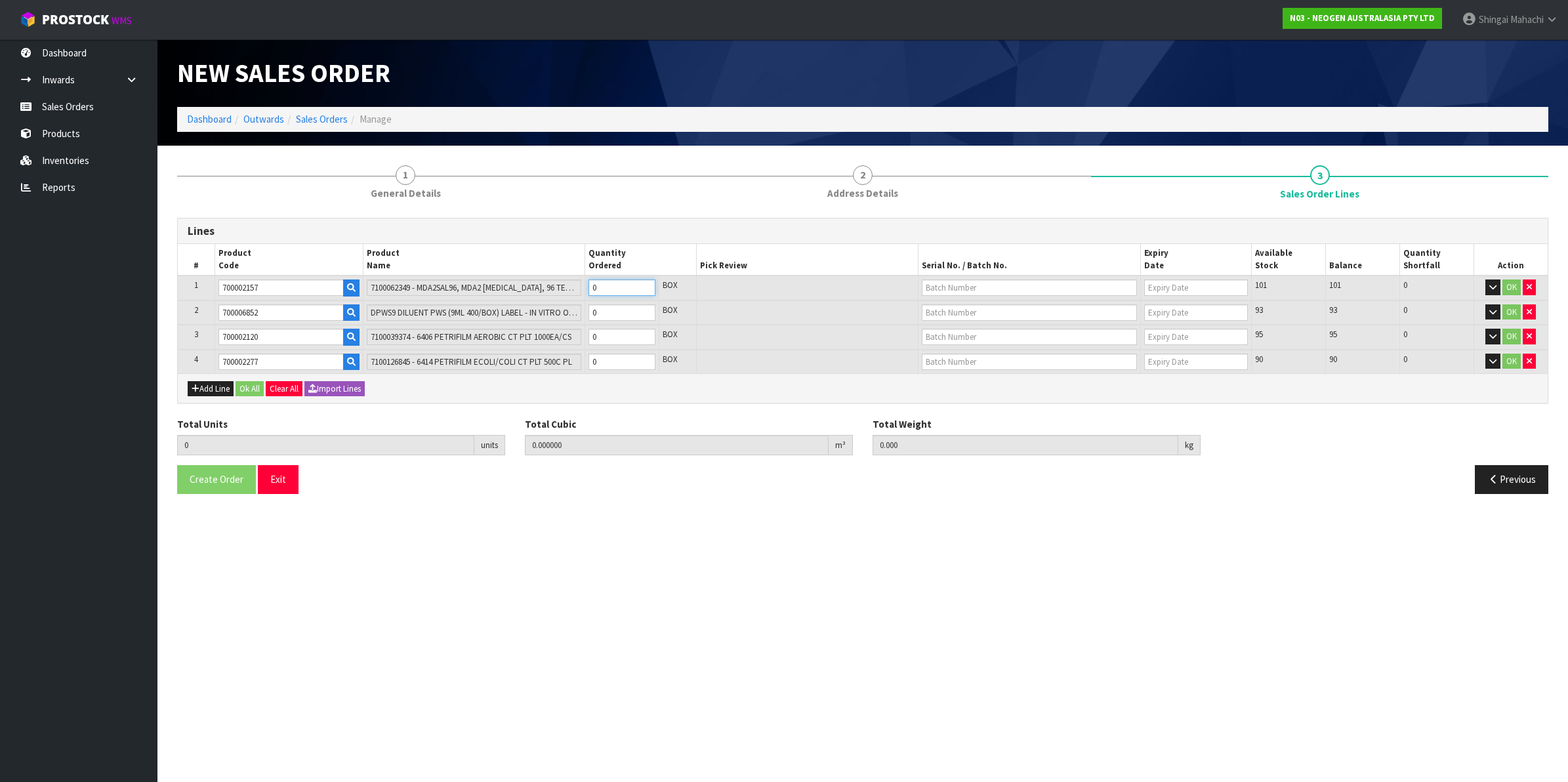
type input "0.007488"
type input "1.2"
type input "4"
click at [555, 310] on tr "2 700006852 DPWS9 DILUENT PWS (9ML 400/BOX) LABEL - IN VITRO ONLY 0 BOX 93 93 0…" at bounding box center [862, 313] width 1370 height 25
type input "8"
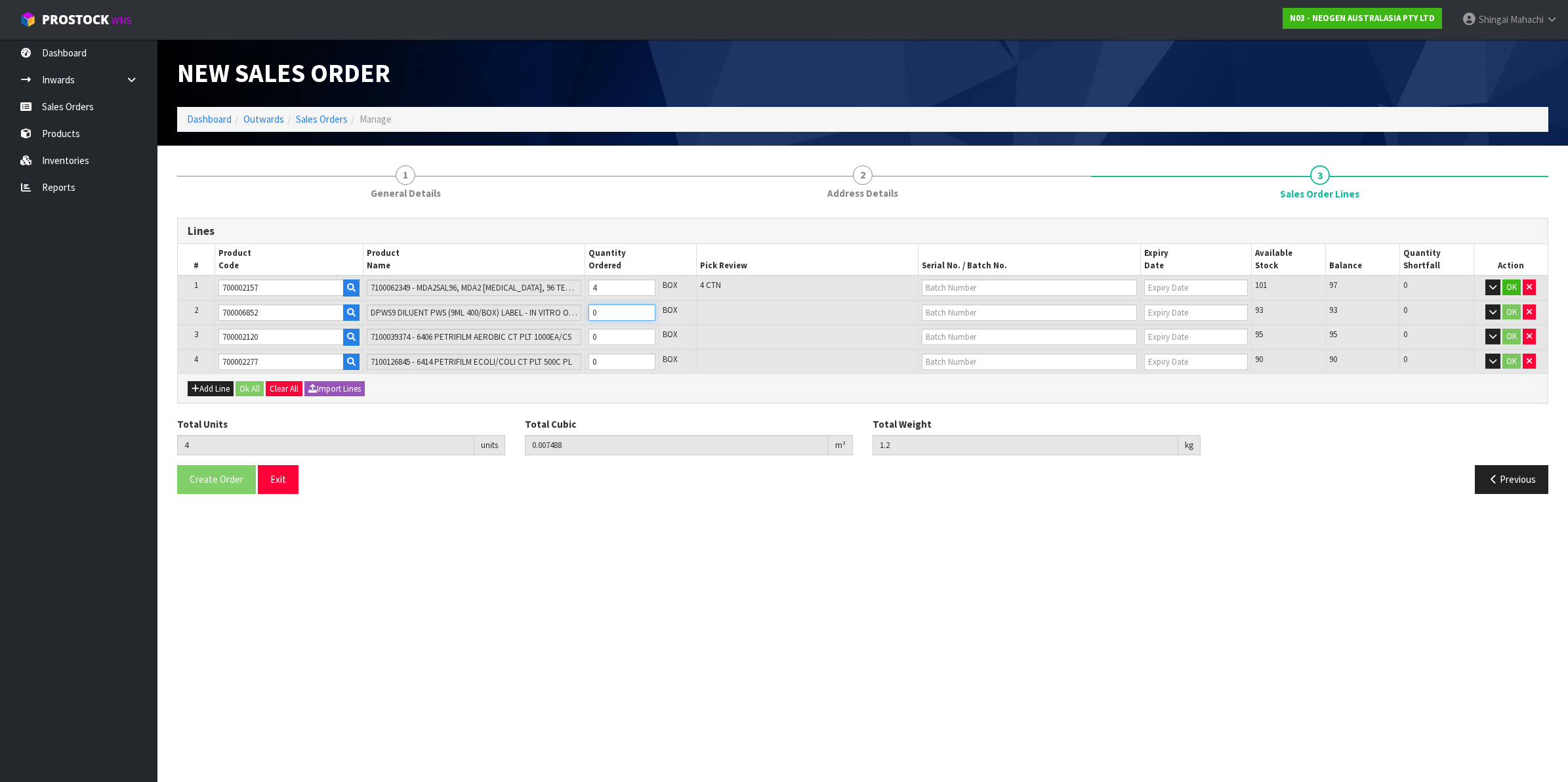
type input "0.153648"
type input "38.96"
type input "4"
drag, startPoint x: 618, startPoint y: 345, endPoint x: 591, endPoint y: 343, distance: 27.1
click at [591, 343] on td "0" at bounding box center [622, 337] width 74 height 25
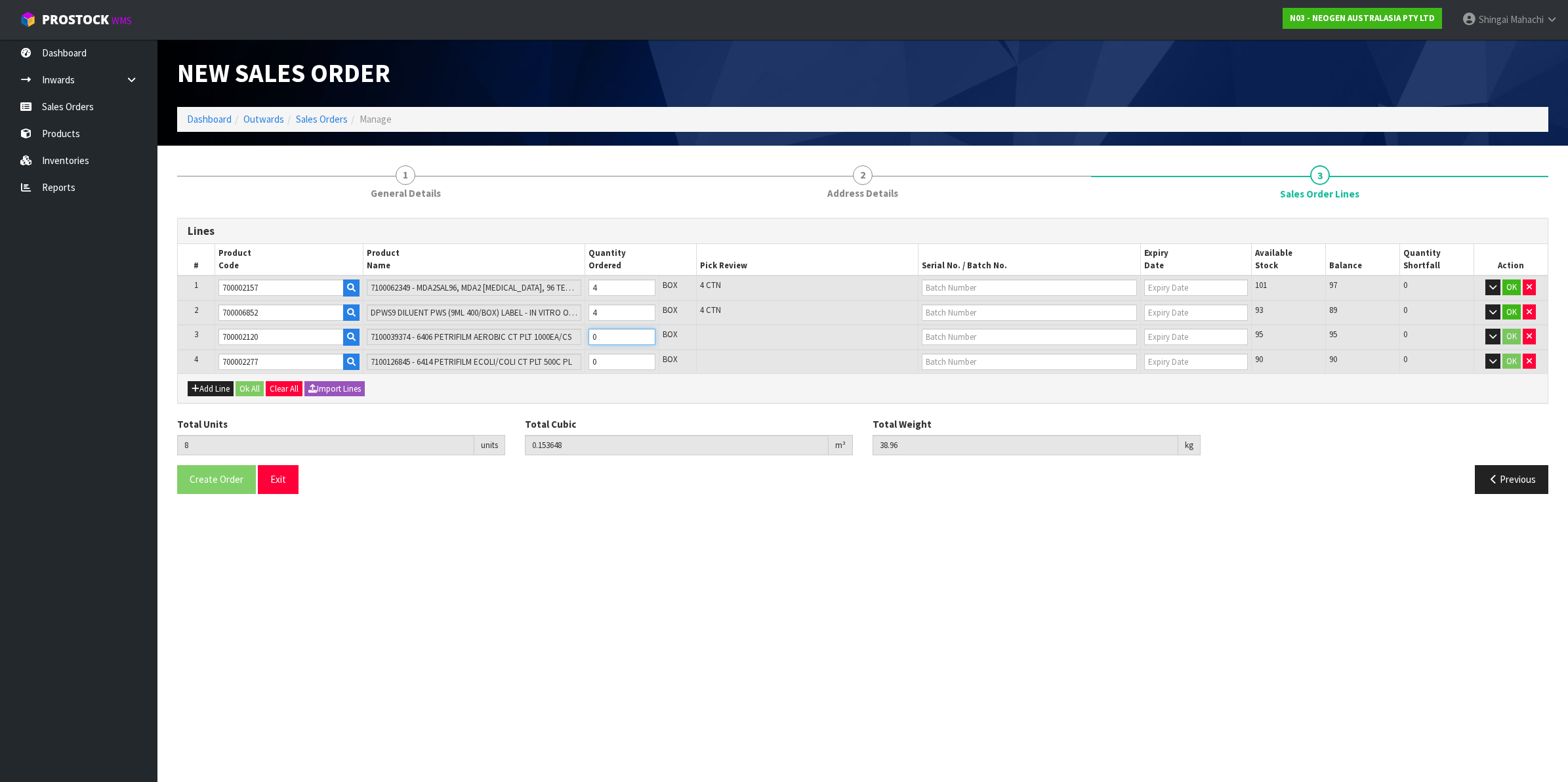
type input "12"
type input "0.183088"
type input "46.96"
type input "4"
drag, startPoint x: 618, startPoint y: 358, endPoint x: 479, endPoint y: 389, distance: 142.4
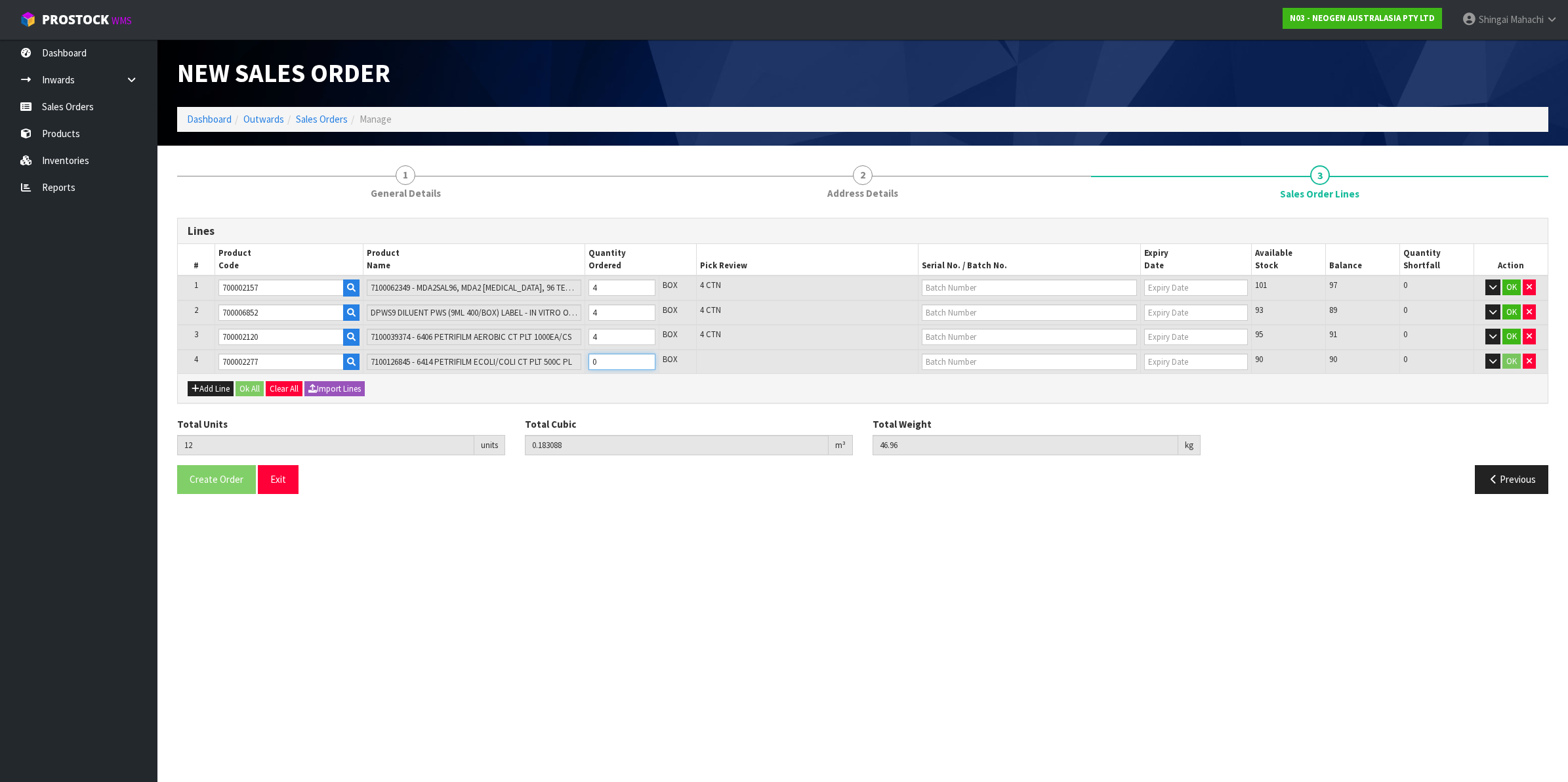
click at [482, 388] on div "Lines # Product Code Product Name Quantity Ordered Pick Review Serial No. / Bat…" at bounding box center [862, 311] width 1371 height 186
type input "16"
type input "0.228688"
type input "53.76"
type input "4"
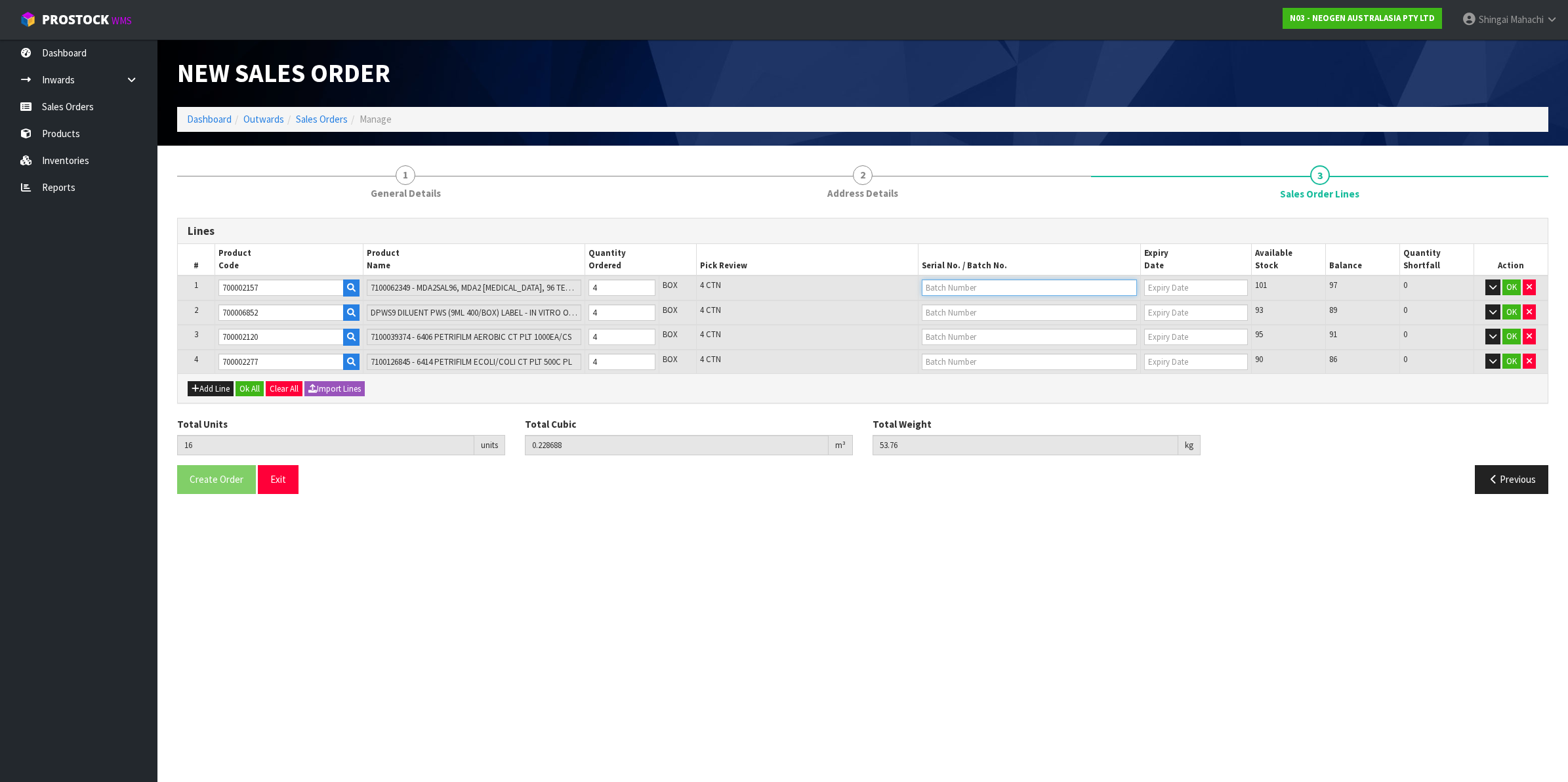
click at [959, 284] on input "text" at bounding box center [1029, 288] width 215 height 16
click at [996, 311] on link "3000021669" at bounding box center [974, 309] width 104 height 18
type input "3000021669"
type input "[DATE]"
drag, startPoint x: 276, startPoint y: 313, endPoint x: 161, endPoint y: 323, distance: 115.4
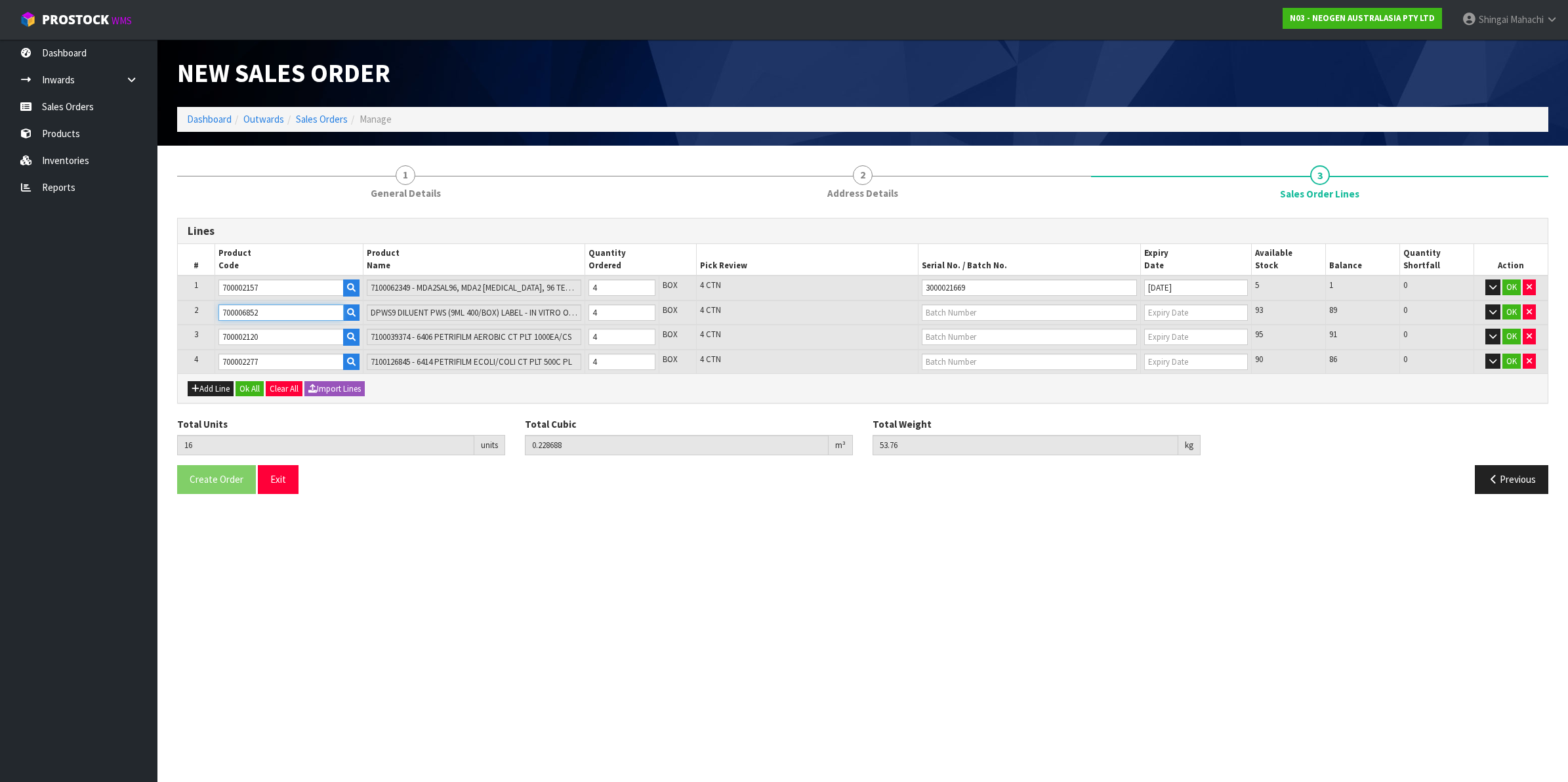
click at [161, 323] on section "1 General Details 2 Address Details 3 Sales Order Lines Lines # Product Code Pr…" at bounding box center [862, 330] width 1410 height 368
click at [282, 485] on button "Exit" at bounding box center [278, 479] width 41 height 28
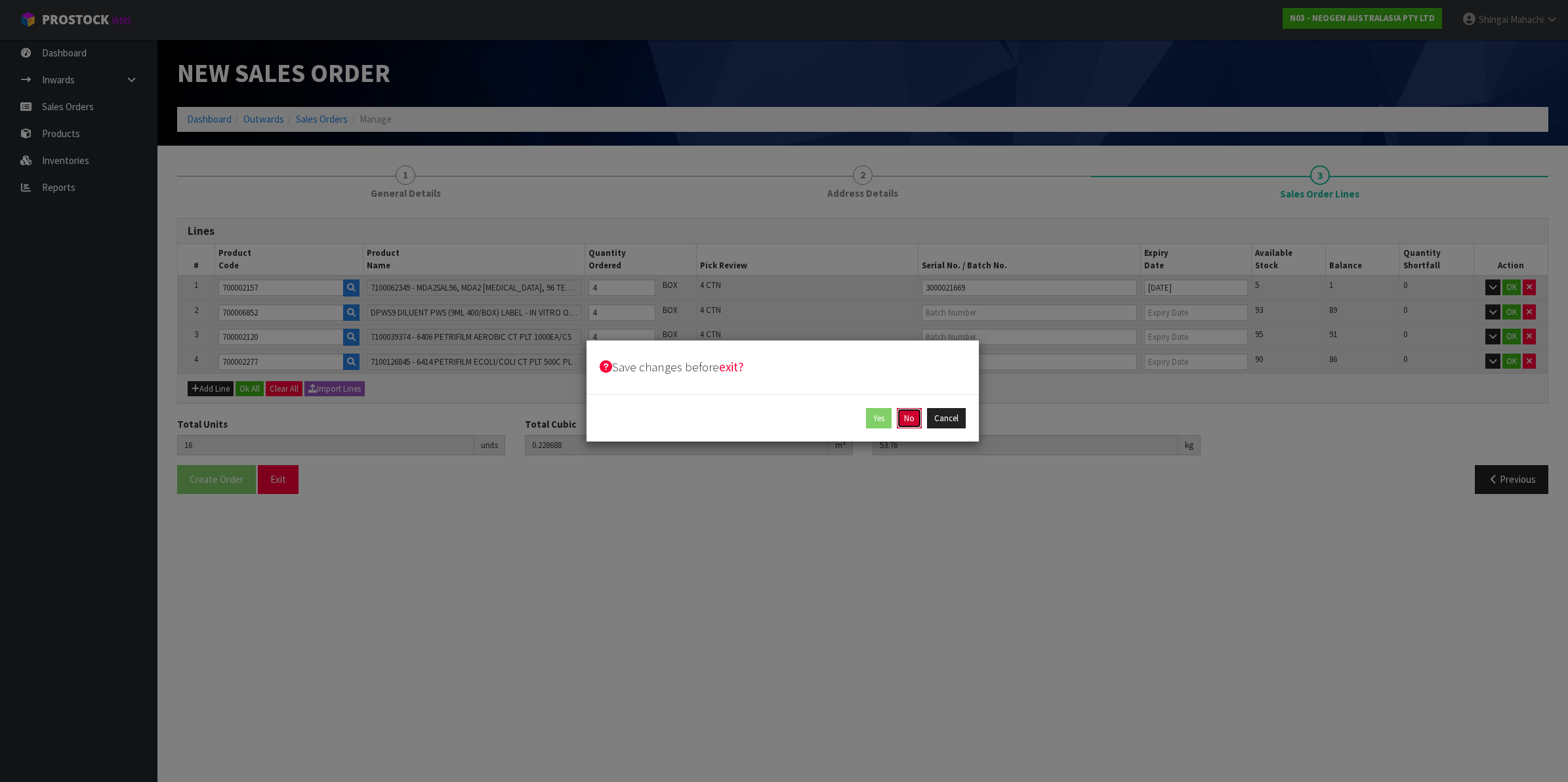
click at [909, 421] on button "No" at bounding box center [910, 419] width 25 height 21
